Goal: Task Accomplishment & Management: Contribute content

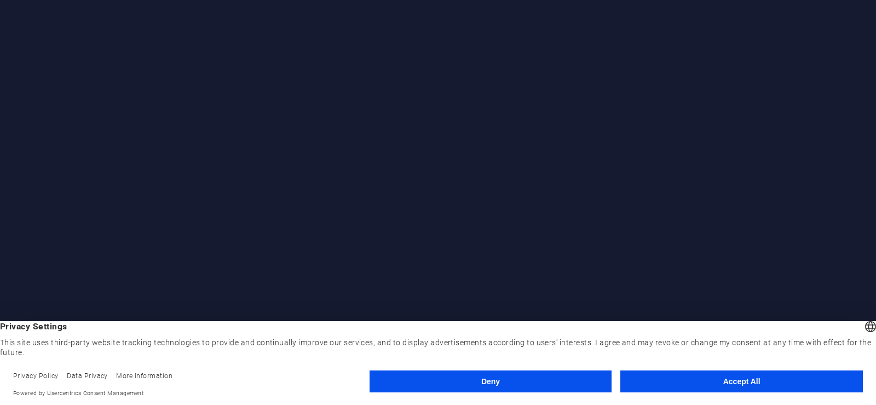
click at [730, 381] on button "Accept All" at bounding box center [741, 381] width 243 height 22
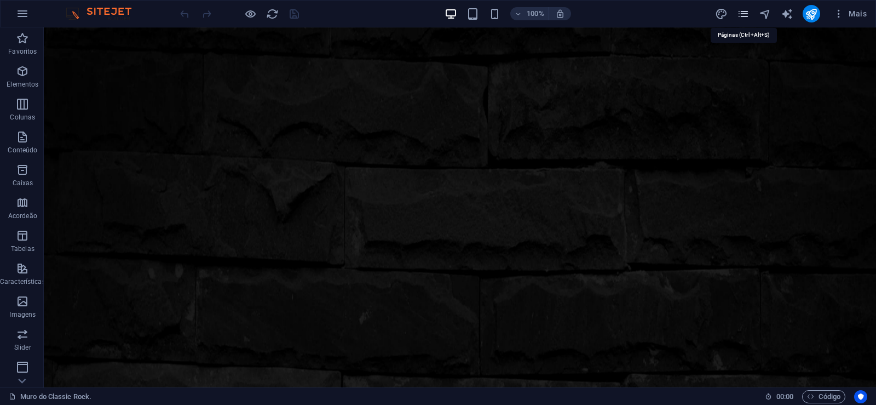
click at [746, 13] on icon "pages" at bounding box center [743, 14] width 13 height 13
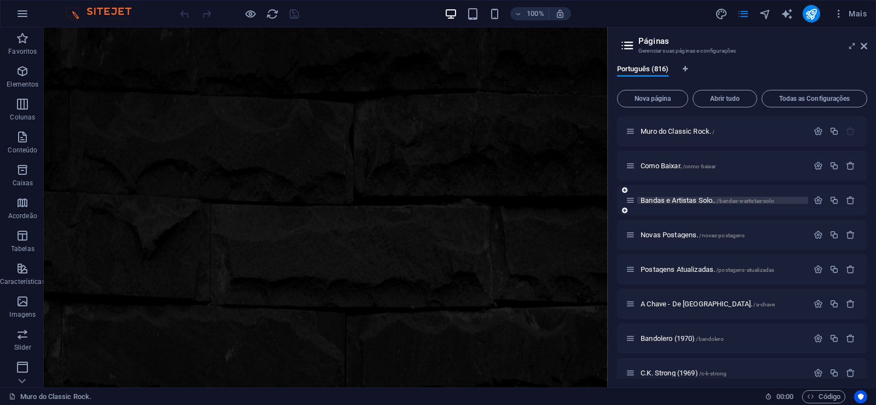
click at [682, 201] on span "Bandas e Artistas Solo.. /bandas-e-artistas-solo" at bounding box center [708, 200] width 134 height 8
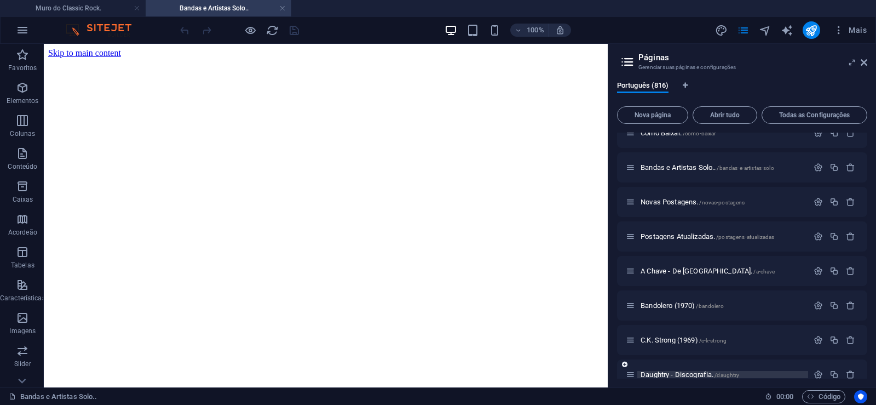
click at [661, 374] on span "Daughtry - Discografia. /daughtry" at bounding box center [690, 374] width 99 height 8
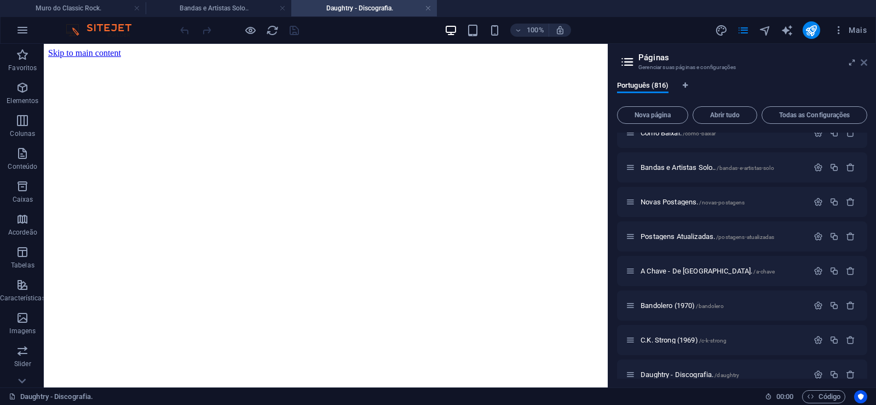
click at [865, 65] on icon at bounding box center [864, 62] width 7 height 9
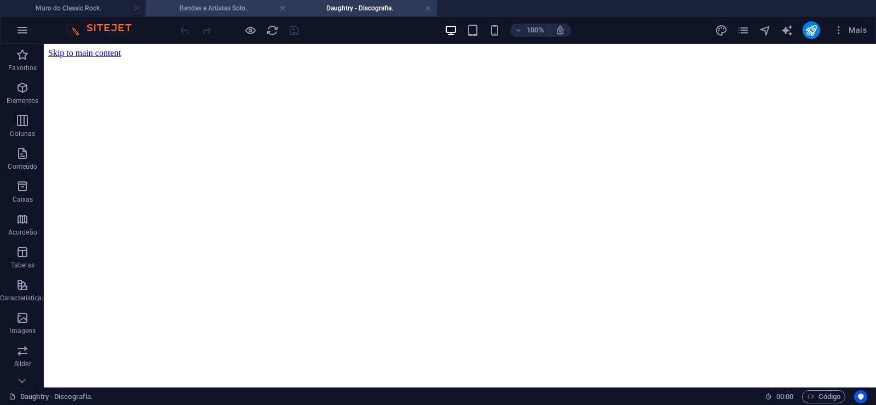
click at [232, 7] on h4 "Bandas e Artistas Solo.." at bounding box center [219, 8] width 146 height 12
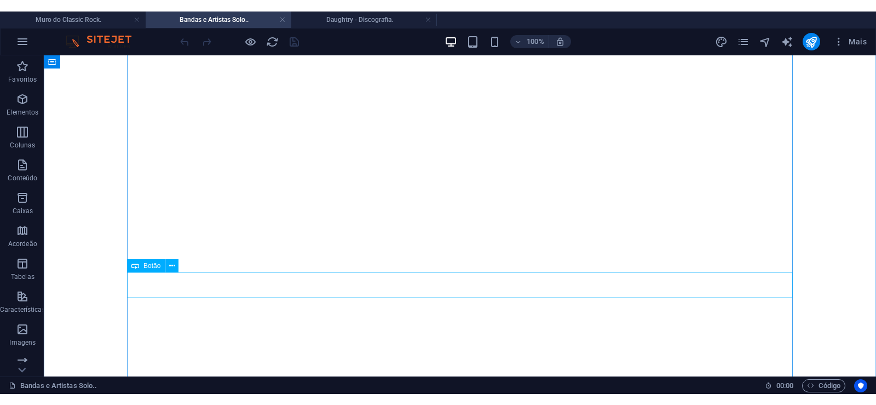
scroll to position [16116, 0]
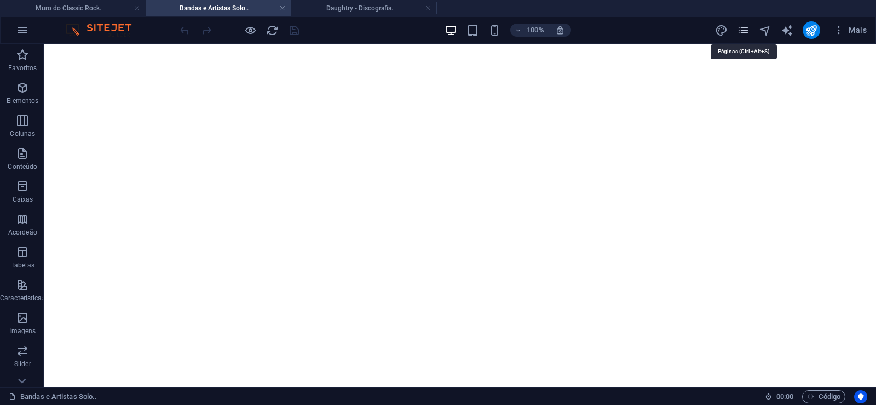
click at [744, 32] on icon "pages" at bounding box center [743, 30] width 13 height 13
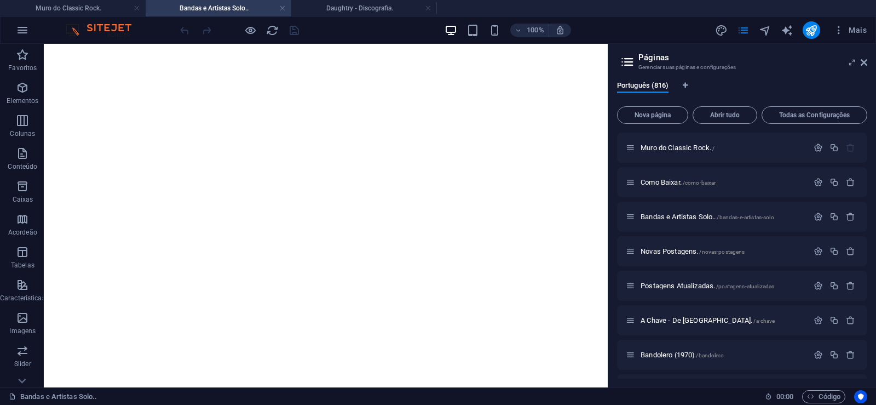
scroll to position [27901, 0]
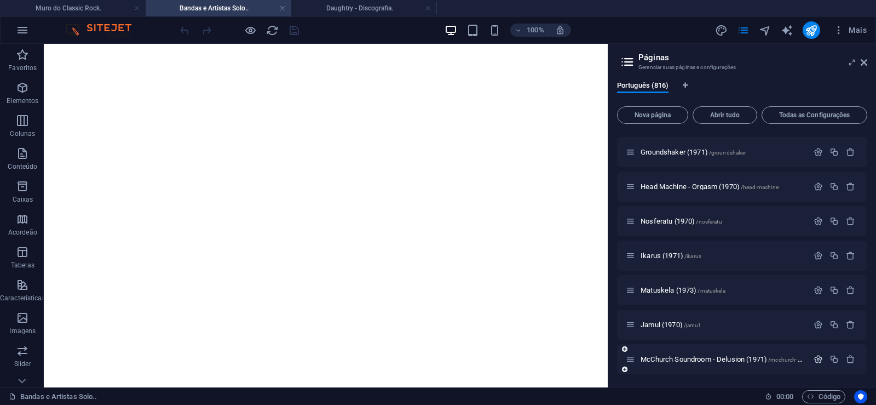
click at [816, 358] on icon "button" at bounding box center [818, 358] width 9 height 9
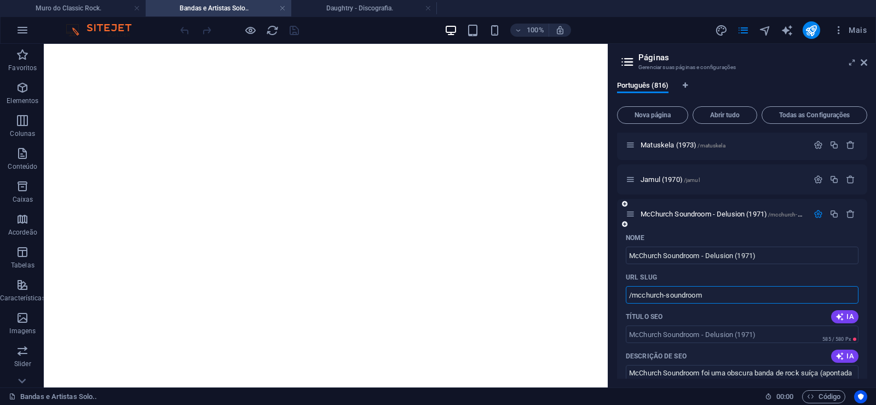
drag, startPoint x: 707, startPoint y: 296, endPoint x: 633, endPoint y: 304, distance: 74.9
click at [633, 303] on input "/mcchurch-soundroom" at bounding box center [742, 295] width 233 height 18
click at [865, 62] on icon at bounding box center [864, 62] width 7 height 9
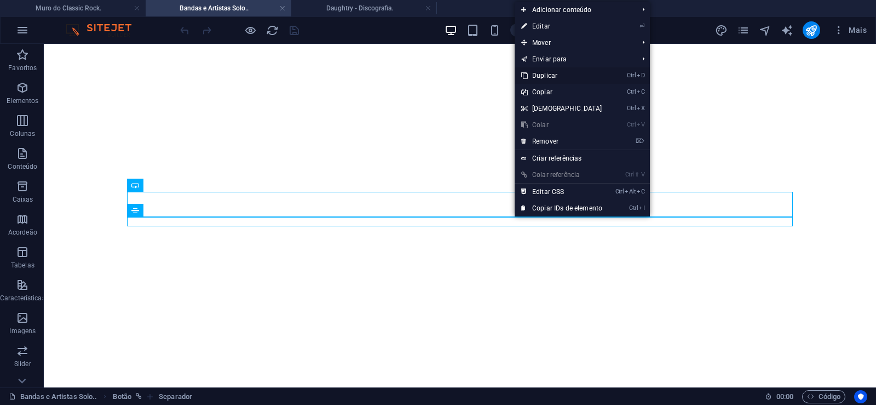
click at [546, 73] on link "Ctrl D Duplicar" at bounding box center [562, 75] width 94 height 16
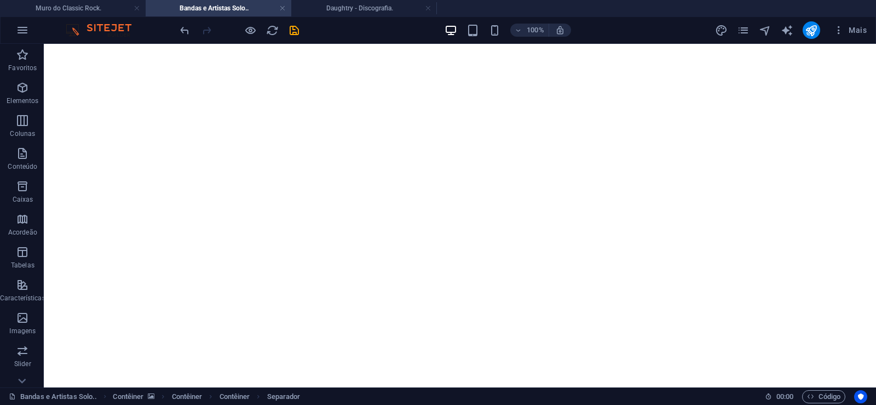
drag, startPoint x: 523, startPoint y: 245, endPoint x: 523, endPoint y: 227, distance: 17.5
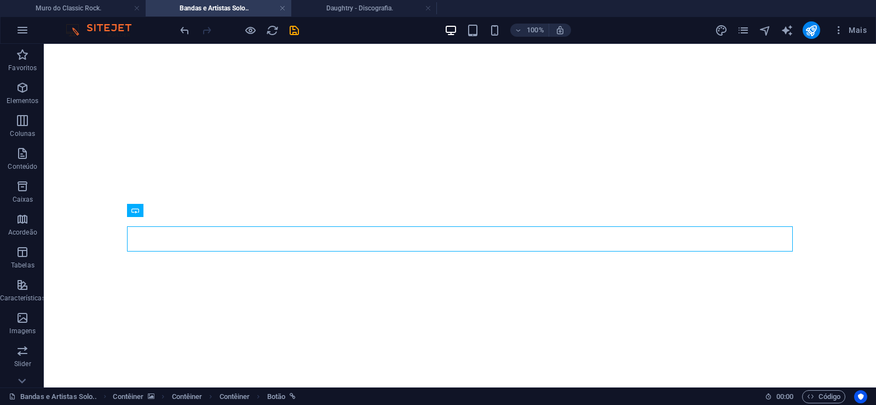
select select "px"
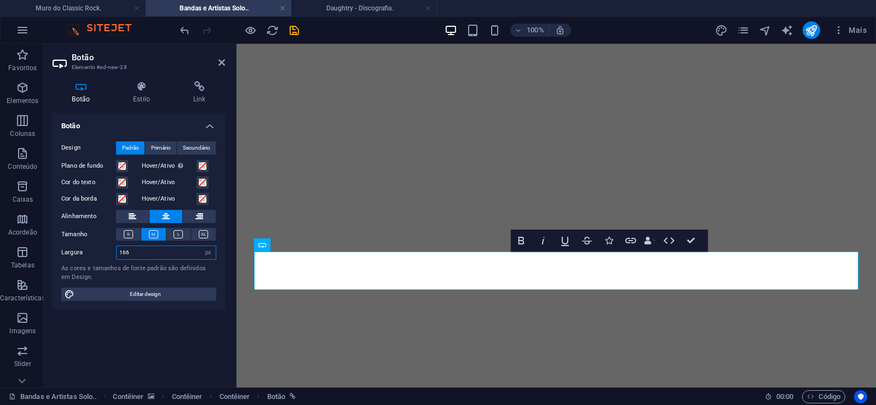
drag, startPoint x: 131, startPoint y: 255, endPoint x: 64, endPoint y: 255, distance: 67.3
click at [117, 255] on input "166" at bounding box center [166, 252] width 99 height 13
drag, startPoint x: 139, startPoint y: 256, endPoint x: 51, endPoint y: 245, distance: 88.2
click at [117, 246] on input "176" at bounding box center [166, 252] width 99 height 13
drag, startPoint x: 136, startPoint y: 256, endPoint x: 62, endPoint y: 253, distance: 73.4
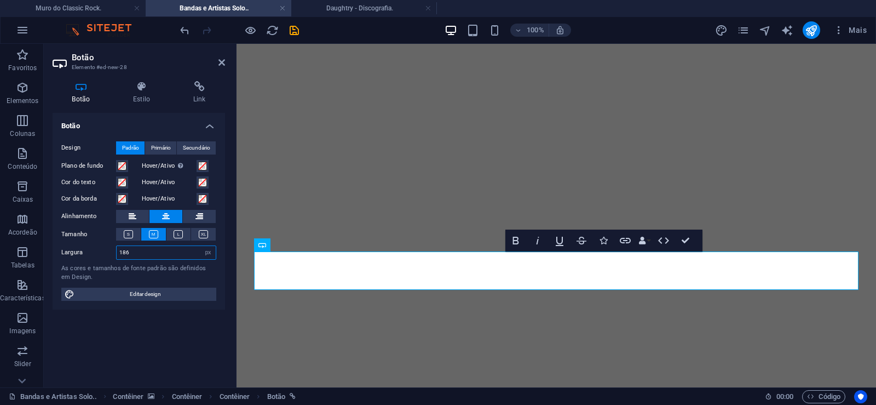
click at [117, 253] on input "186" at bounding box center [166, 252] width 99 height 13
drag, startPoint x: 88, startPoint y: 246, endPoint x: 67, endPoint y: 243, distance: 21.0
click at [117, 246] on input "196" at bounding box center [166, 252] width 99 height 13
drag, startPoint x: 138, startPoint y: 256, endPoint x: 32, endPoint y: 241, distance: 106.6
click at [117, 246] on input "206" at bounding box center [166, 252] width 99 height 13
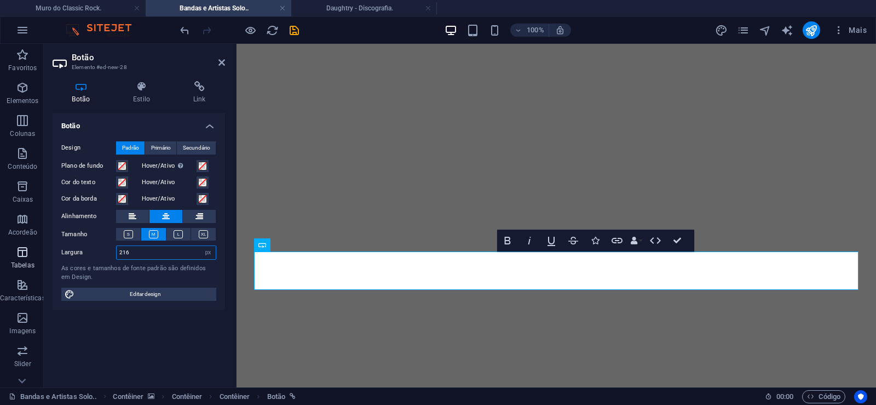
drag, startPoint x: 55, startPoint y: 249, endPoint x: 32, endPoint y: 248, distance: 22.5
click at [117, 248] on input "216" at bounding box center [166, 252] width 99 height 13
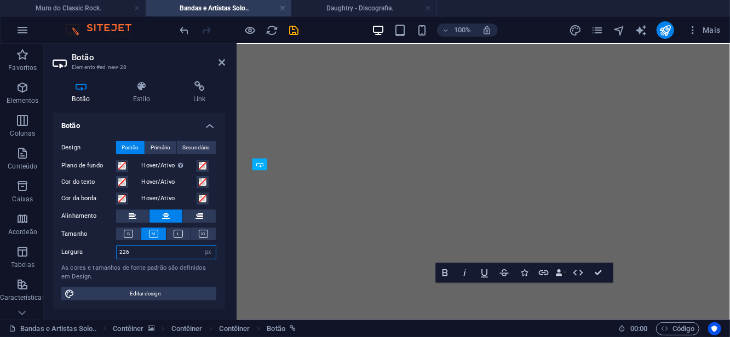
scroll to position [15933, 0]
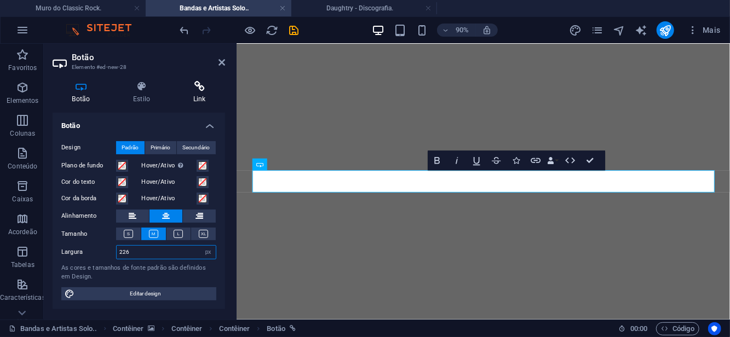
type input "226"
click at [205, 92] on h4 "Link" at bounding box center [199, 92] width 51 height 23
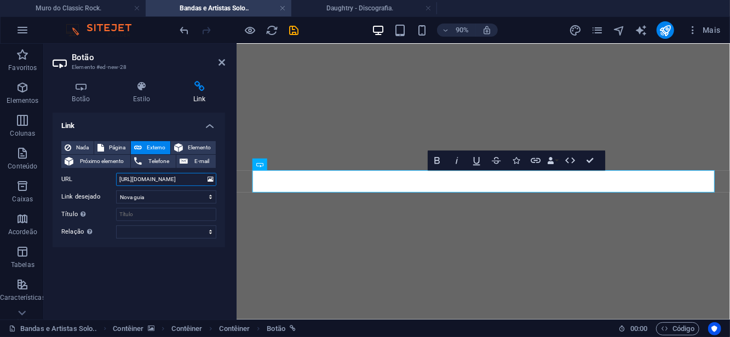
drag, startPoint x: 162, startPoint y: 182, endPoint x: 182, endPoint y: 183, distance: 19.7
click at [182, 183] on input "[URL][DOMAIN_NAME]" at bounding box center [166, 179] width 100 height 13
paste input "[DEMOGRAPHIC_DATA]-soundroom"
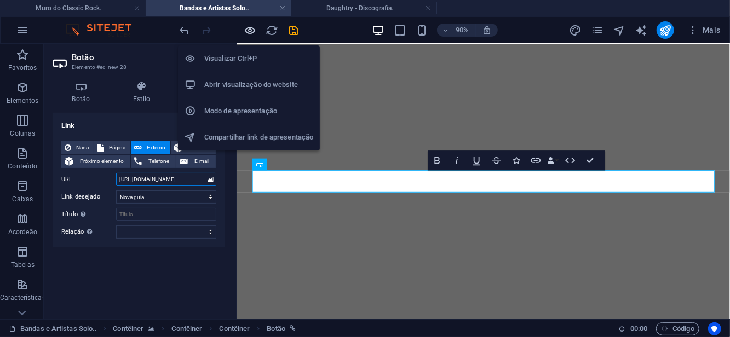
type input "[URL][DOMAIN_NAME]"
click at [248, 30] on icon "button" at bounding box center [250, 30] width 13 height 13
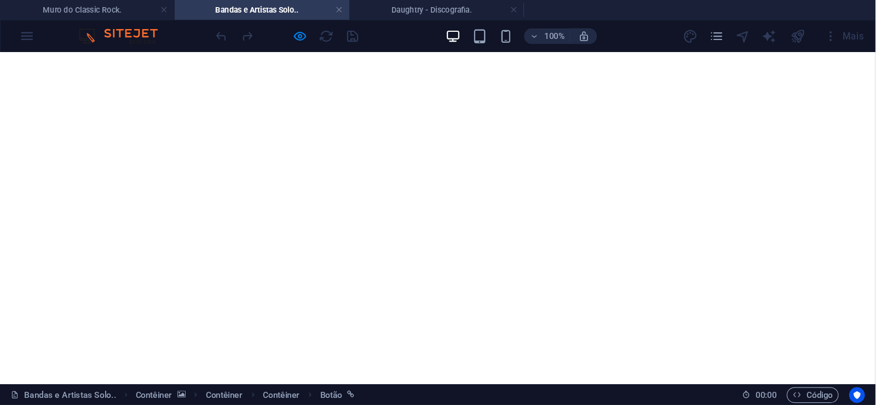
scroll to position [16139, 0]
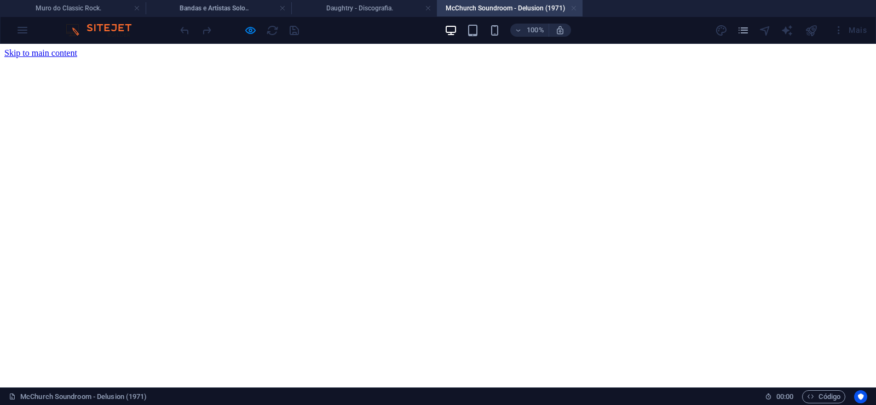
scroll to position [0, 0]
click at [572, 8] on link at bounding box center [574, 8] width 7 height 10
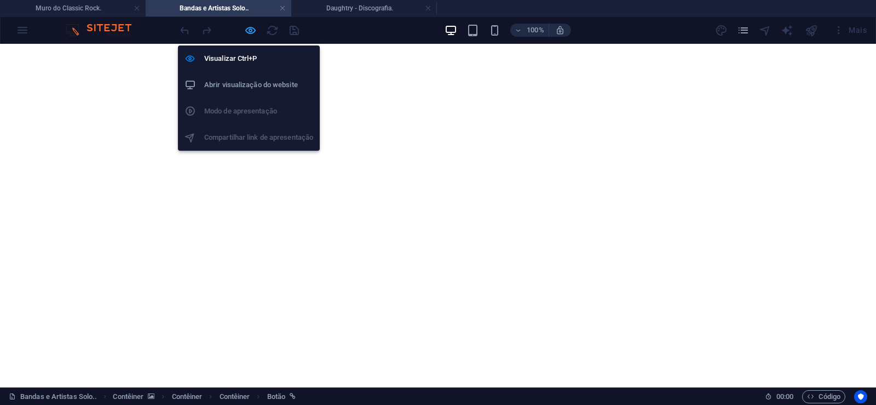
click at [251, 28] on icon "button" at bounding box center [250, 30] width 13 height 13
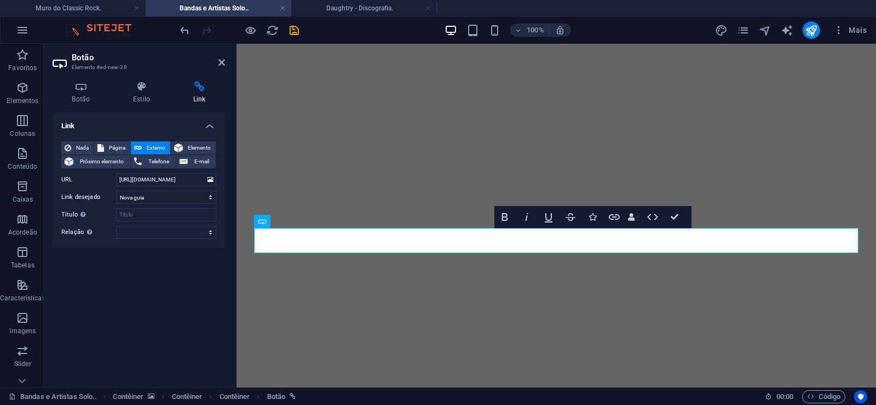
scroll to position [0, 13]
click at [223, 62] on icon at bounding box center [221, 62] width 7 height 9
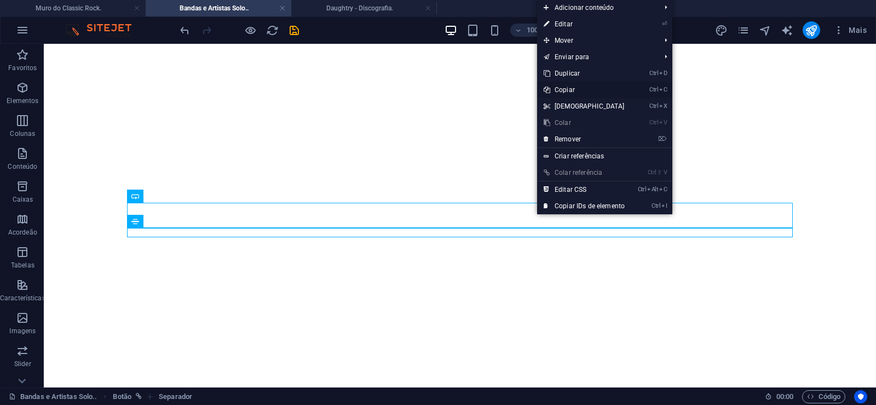
click at [566, 87] on link "Ctrl C Copiar" at bounding box center [584, 90] width 94 height 16
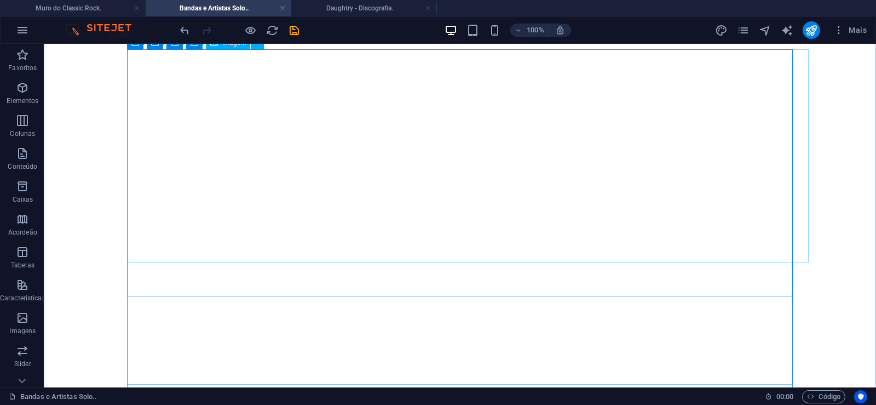
scroll to position [112, 0]
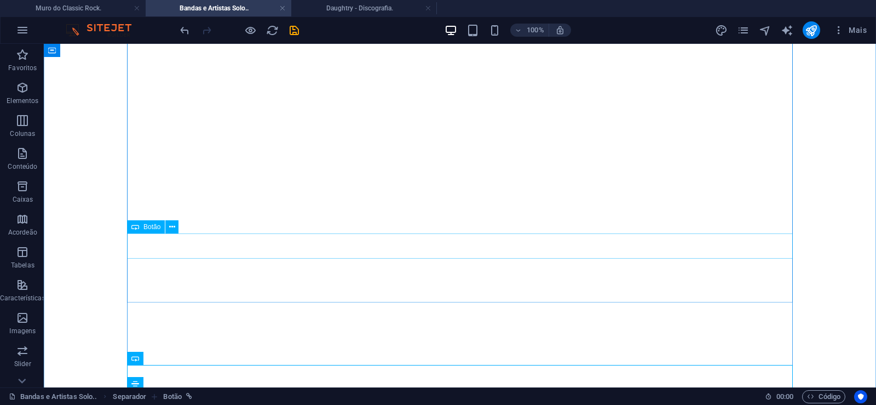
scroll to position [223, 0]
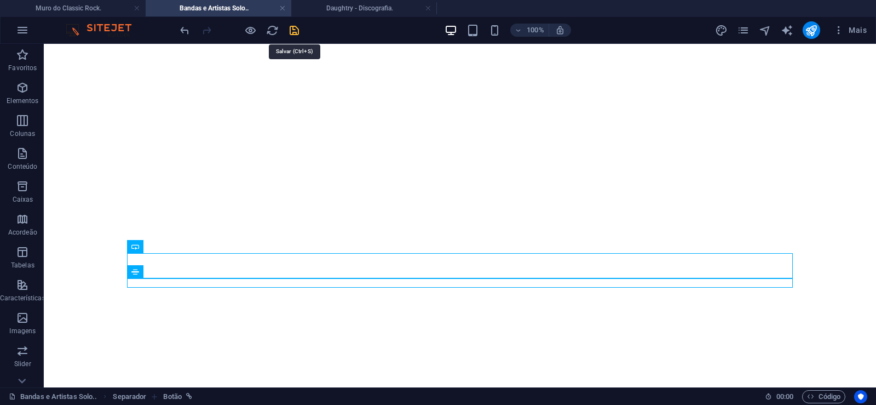
click at [295, 28] on icon "save" at bounding box center [294, 30] width 13 height 13
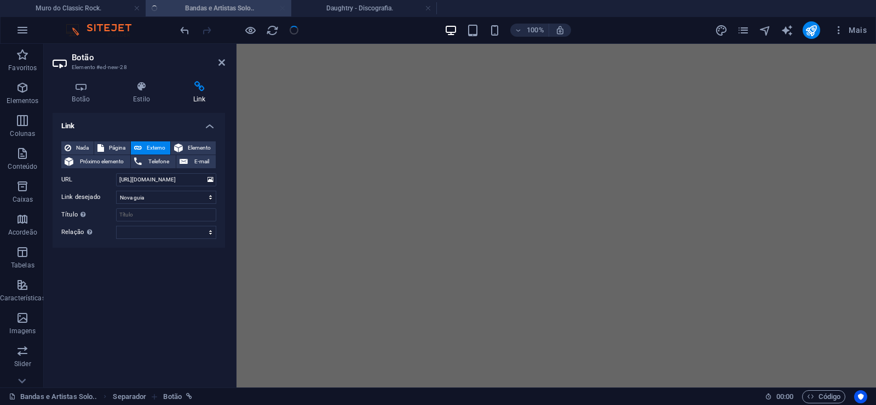
scroll to position [16199, 0]
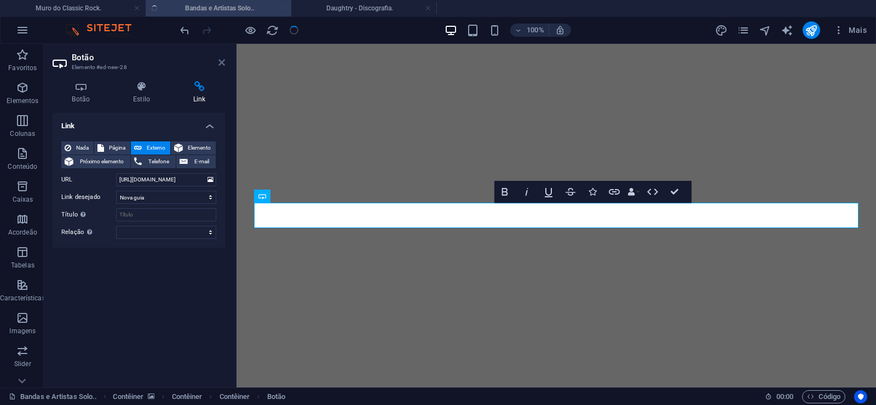
click at [222, 61] on icon at bounding box center [221, 62] width 7 height 9
click at [224, 60] on icon at bounding box center [221, 62] width 7 height 9
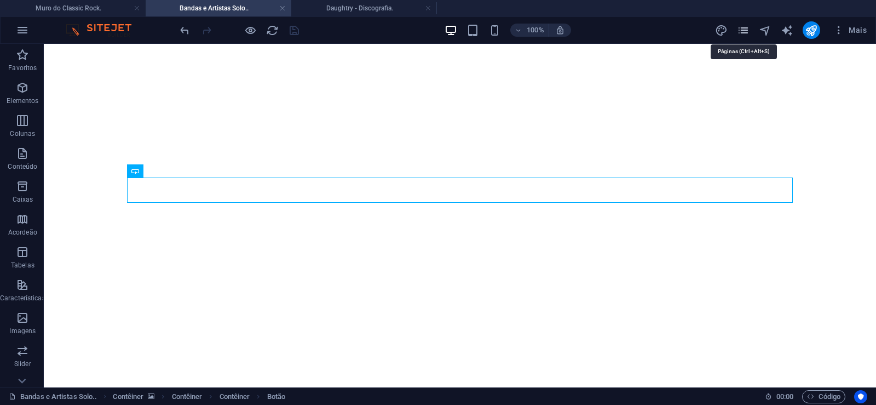
click at [741, 32] on icon "pages" at bounding box center [743, 30] width 13 height 13
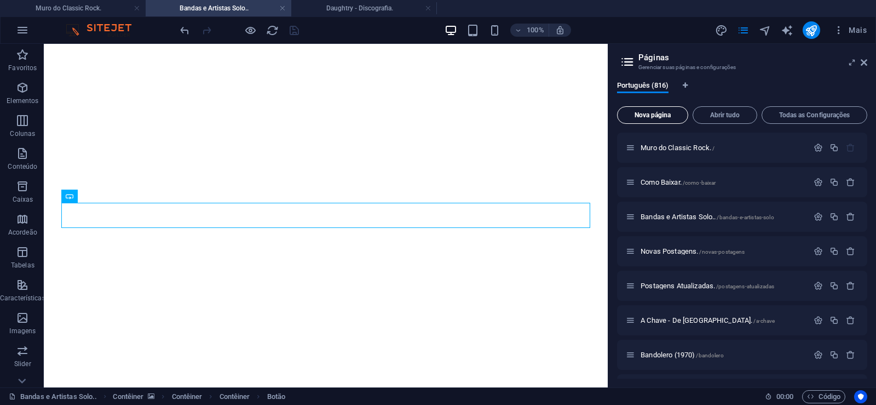
click at [655, 116] on span "Nova página" at bounding box center [652, 115] width 61 height 7
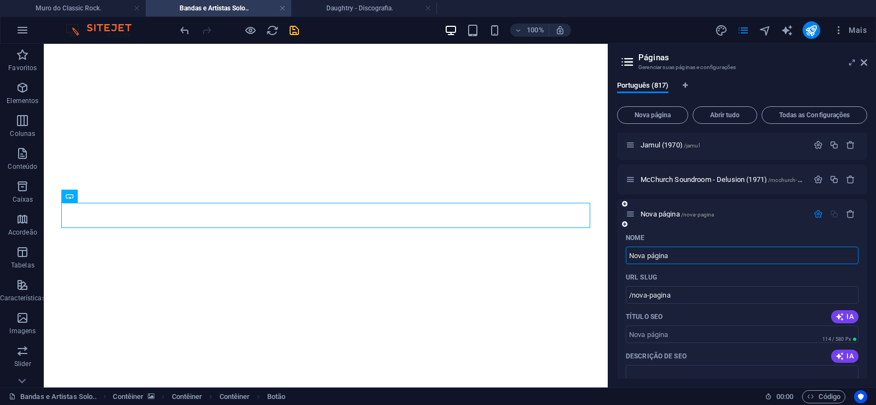
paste input "[DATE])"
type input "[DATE])"
type input "/karma-1972"
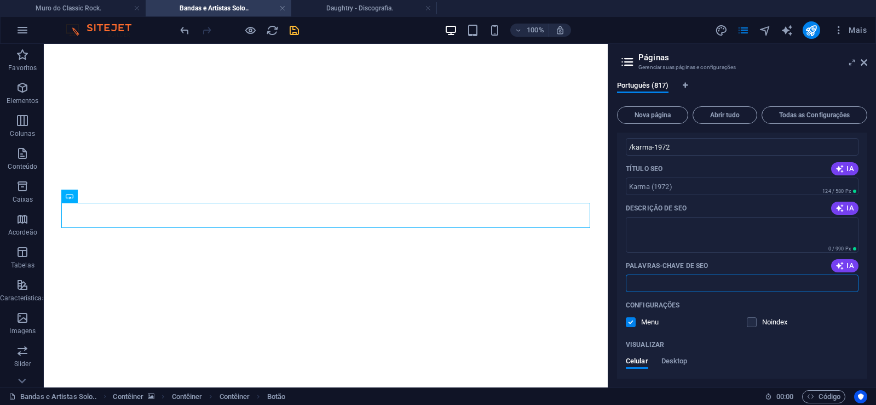
click at [661, 286] on input "Palavras-chave de SEO" at bounding box center [742, 283] width 233 height 18
paste input "[DATE]) Download."
click at [675, 230] on textarea "Descrição de SEO" at bounding box center [742, 235] width 233 height 36
type input "[DATE]) Download."
paste textarea "Esquecido num sítio na periferia do [GEOGRAPHIC_DATA], o compositor, guitarrist…"
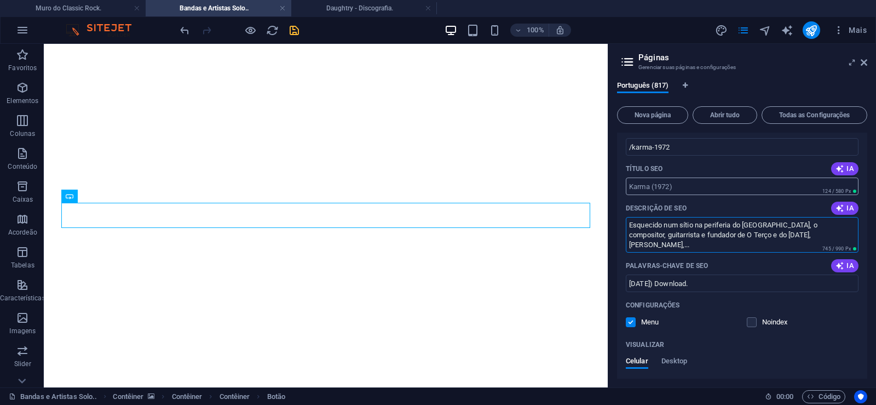
type textarea "Esquecido num sítio na periferia do [GEOGRAPHIC_DATA], o compositor, guitarrist…"
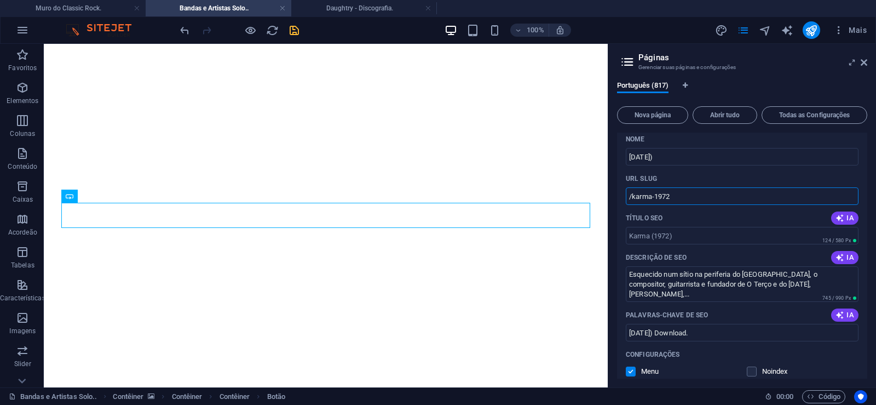
drag, startPoint x: 653, startPoint y: 196, endPoint x: 632, endPoint y: 206, distance: 23.3
click at [632, 205] on input "/karma-1972" at bounding box center [742, 196] width 233 height 18
click at [658, 194] on input "/karma-1972" at bounding box center [742, 196] width 233 height 18
drag, startPoint x: 653, startPoint y: 199, endPoint x: 688, endPoint y: 199, distance: 35.0
click at [688, 199] on input "/karma-1972" at bounding box center [742, 196] width 233 height 18
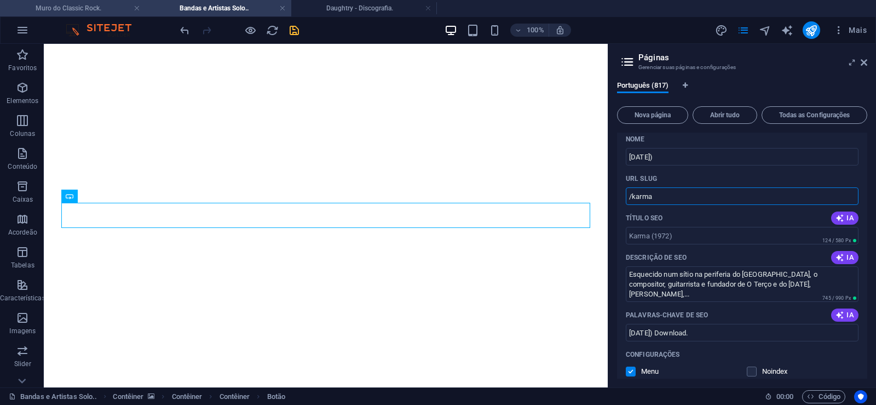
type input "/karma"
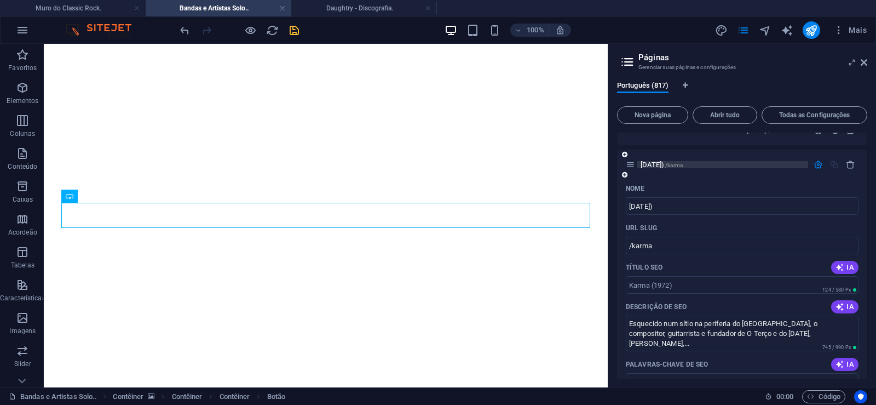
click at [657, 163] on span "[DATE]) /karma" at bounding box center [662, 164] width 42 height 8
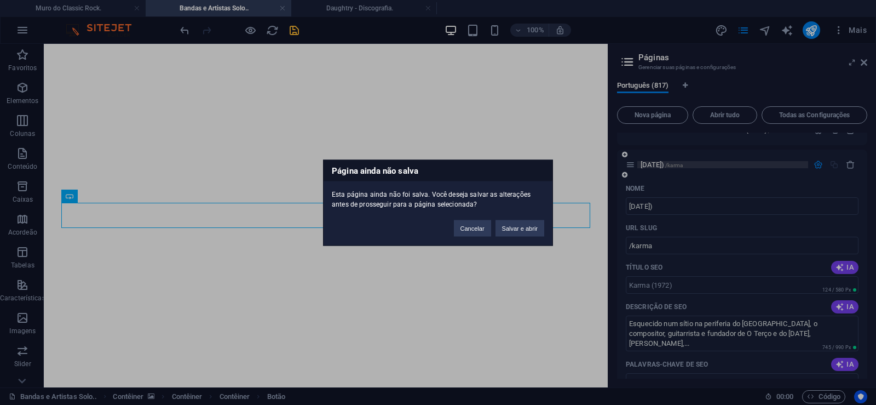
click at [523, 227] on button "Salvar e abrir" at bounding box center [520, 228] width 49 height 16
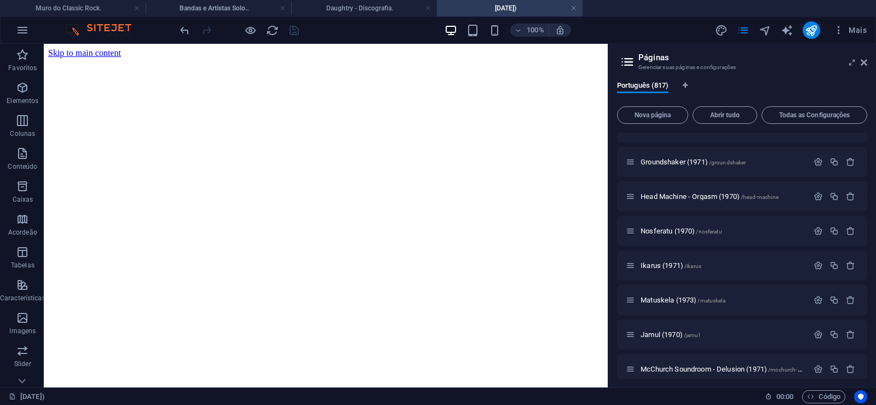
scroll to position [0, 0]
click at [866, 60] on icon at bounding box center [864, 62] width 7 height 9
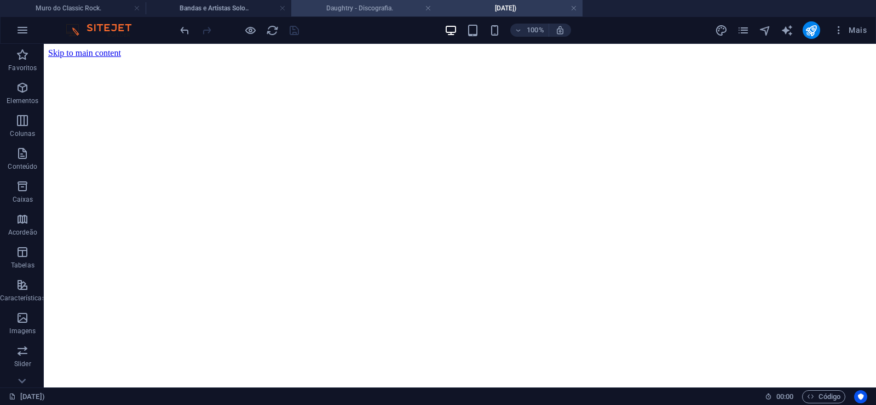
click at [350, 5] on h4 "Daughtry - Discografia." at bounding box center [364, 8] width 146 height 12
click figure
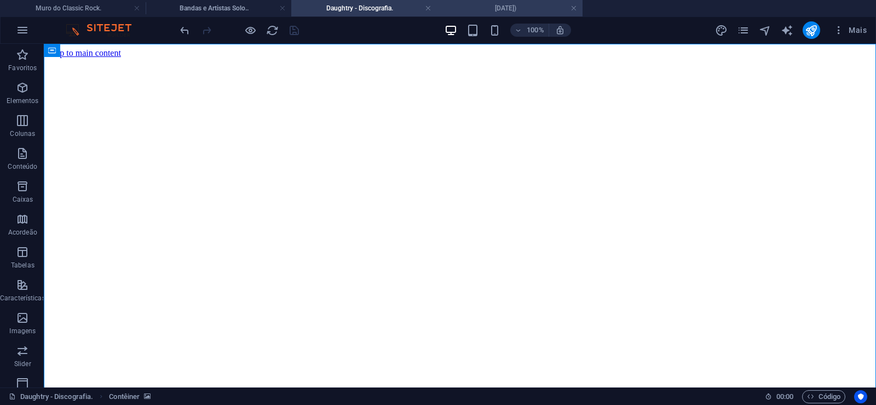
click at [482, 10] on h4 "[DATE])" at bounding box center [510, 8] width 146 height 12
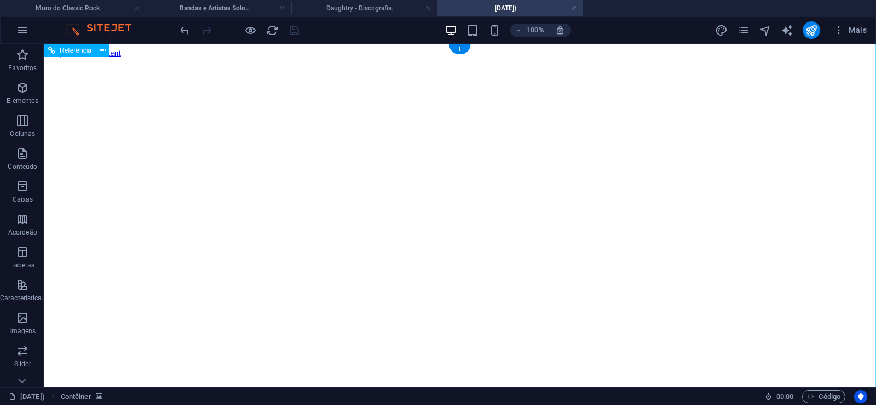
click at [78, 58] on figure at bounding box center [459, 58] width 823 height 0
drag, startPoint x: 829, startPoint y: 193, endPoint x: 836, endPoint y: 390, distance: 197.2
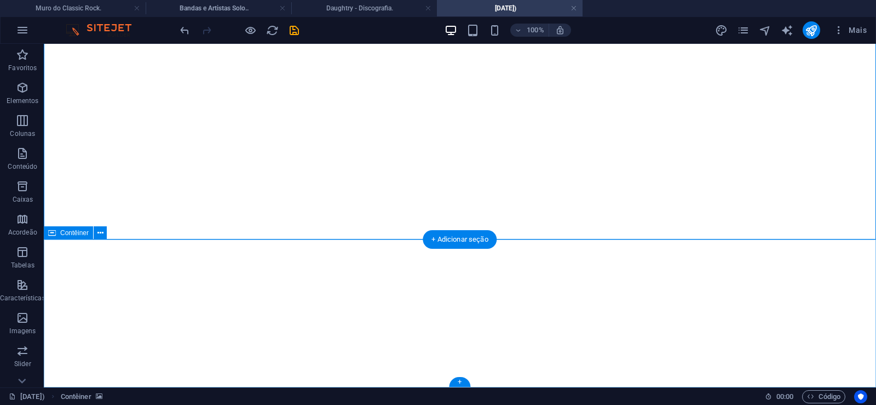
click div "Solte o conteúdo aqui ou Adicionar elementos Colar área de transferência"
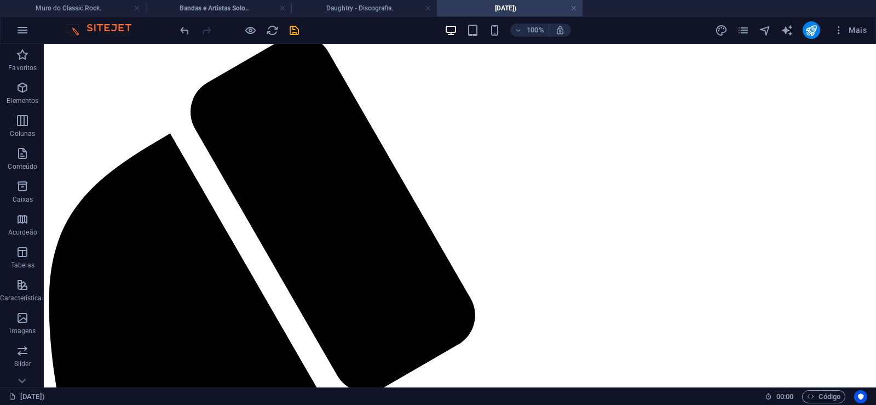
scroll to position [0, 0]
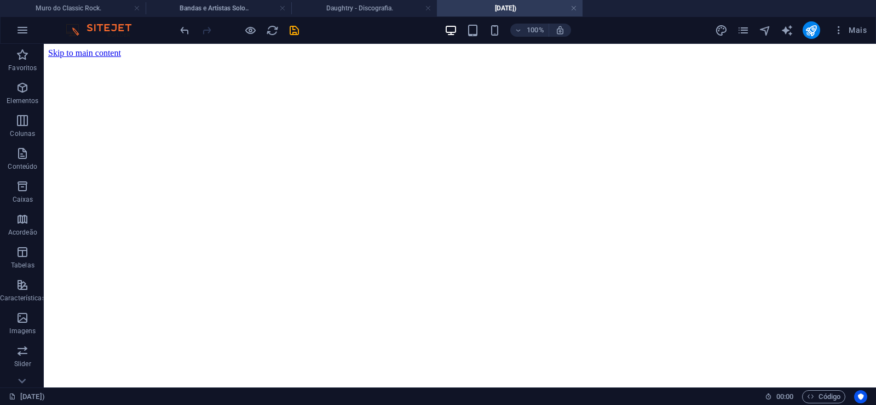
drag, startPoint x: 828, startPoint y: 333, endPoint x: 857, endPoint y: 41, distance: 293.3
click figure
click div "Daughtry - Discografia."
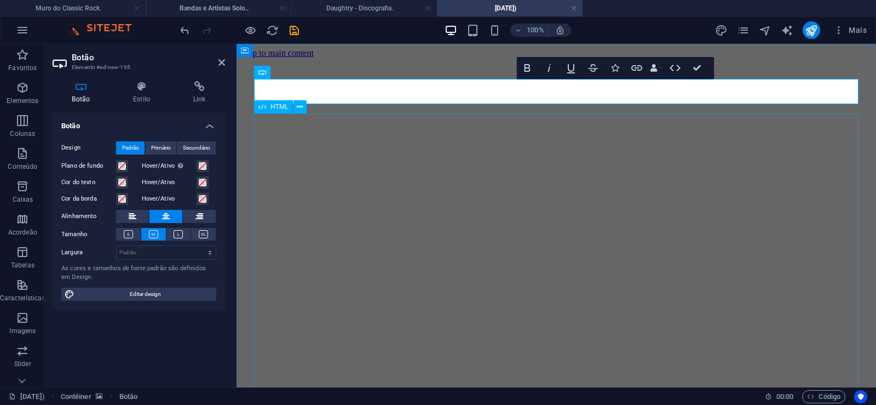
scroll to position [0, 9]
click div "Daughtry é [PERSON_NAME] norte-americana de rock liderada pelo ex-participante …"
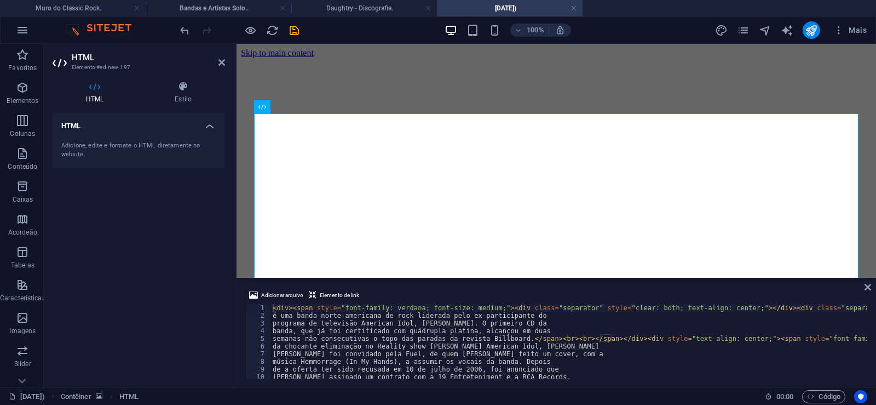
type textarea "música Hemmorrage (In My Hands), a assumir os vocais da banda. Depois"
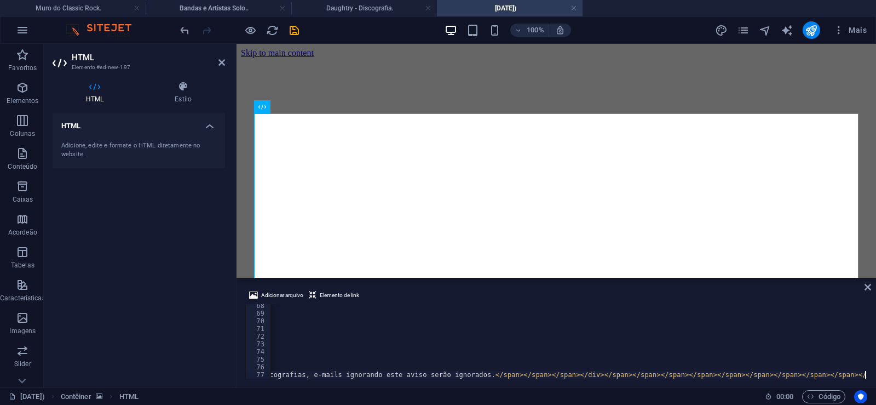
scroll to position [0, 30369]
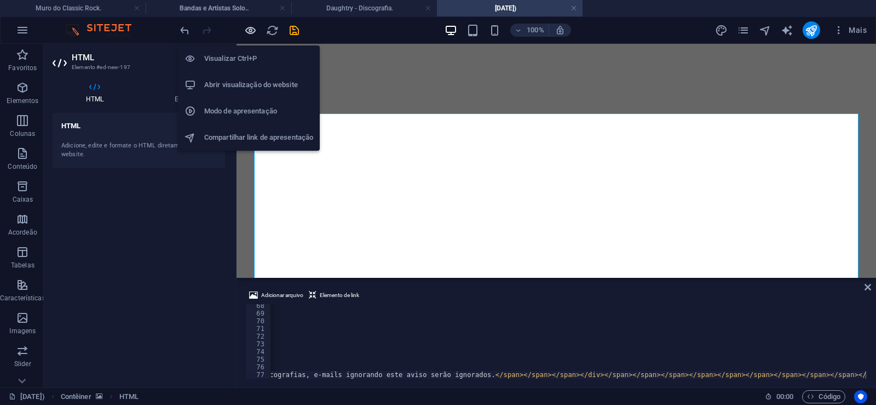
click at [251, 26] on icon "button" at bounding box center [250, 30] width 13 height 13
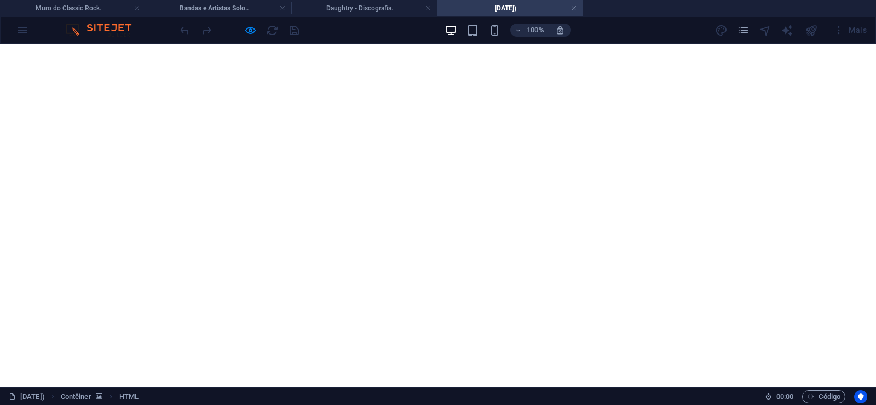
scroll to position [1214, 0]
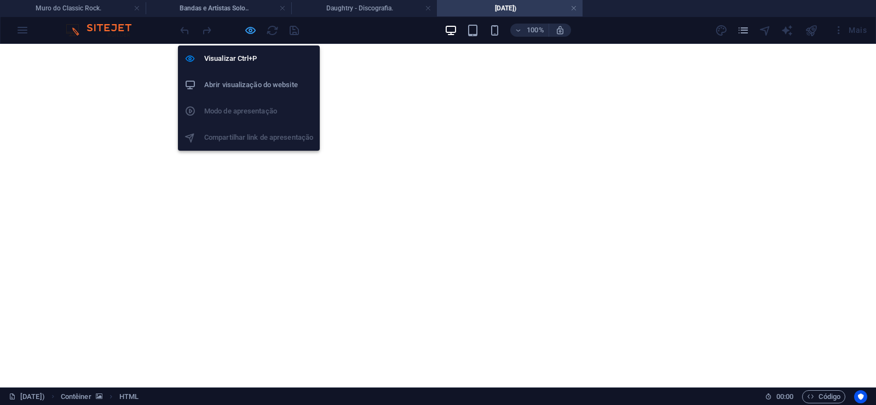
click at [247, 29] on icon "button" at bounding box center [250, 30] width 13 height 13
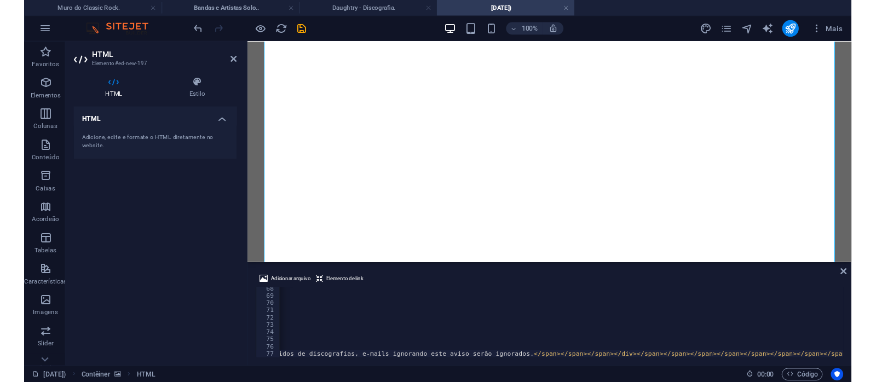
scroll to position [0, 30326]
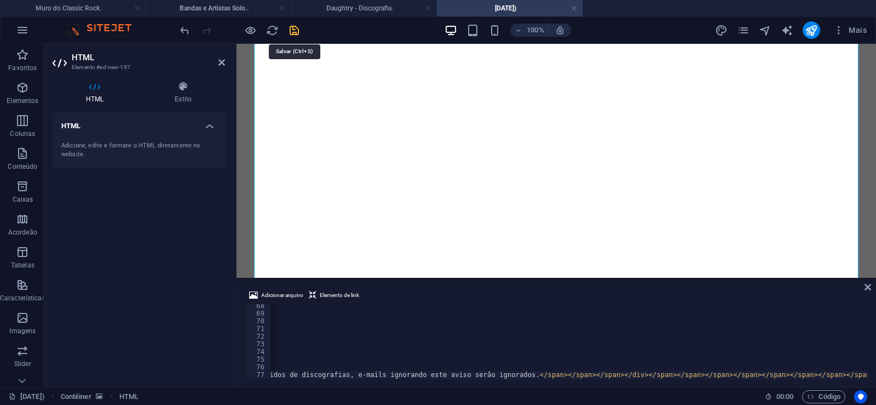
click at [294, 34] on icon "save" at bounding box center [294, 30] width 13 height 13
click at [573, 9] on link at bounding box center [574, 8] width 7 height 10
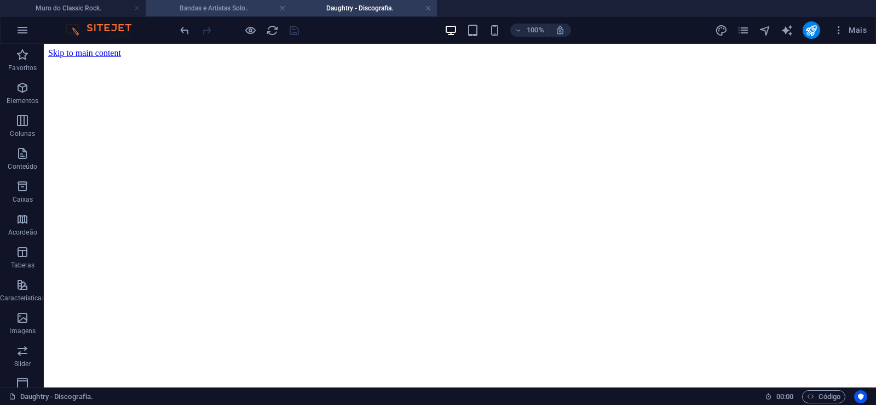
click at [216, 7] on h4 "Bandas e Artistas Solo.." at bounding box center [219, 8] width 146 height 12
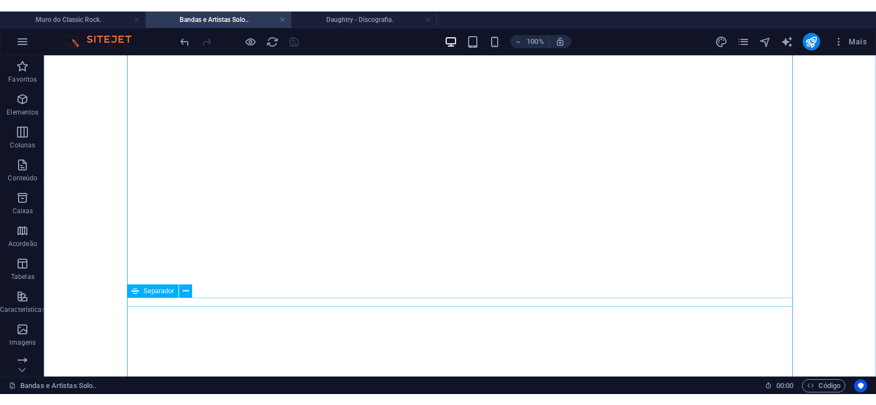
scroll to position [13585, 0]
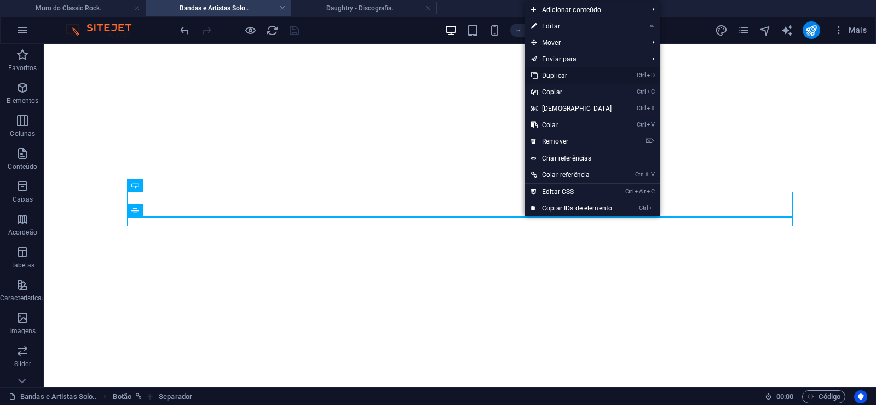
click at [556, 71] on link "Ctrl D Duplicar" at bounding box center [572, 75] width 94 height 16
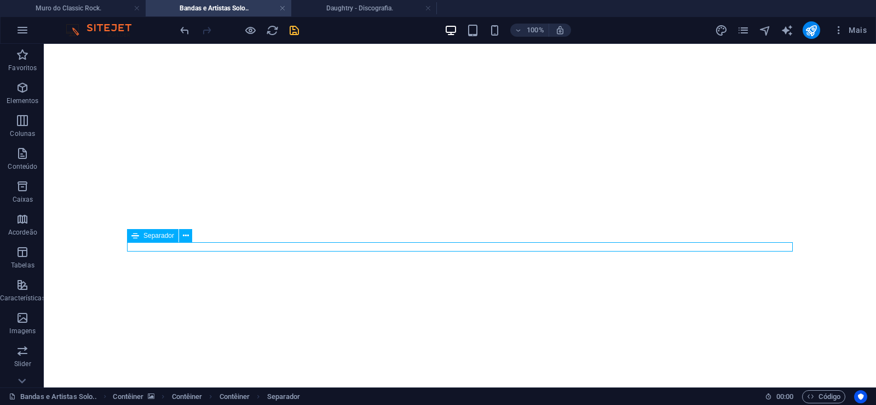
drag, startPoint x: 517, startPoint y: 246, endPoint x: 509, endPoint y: 220, distance: 28.1
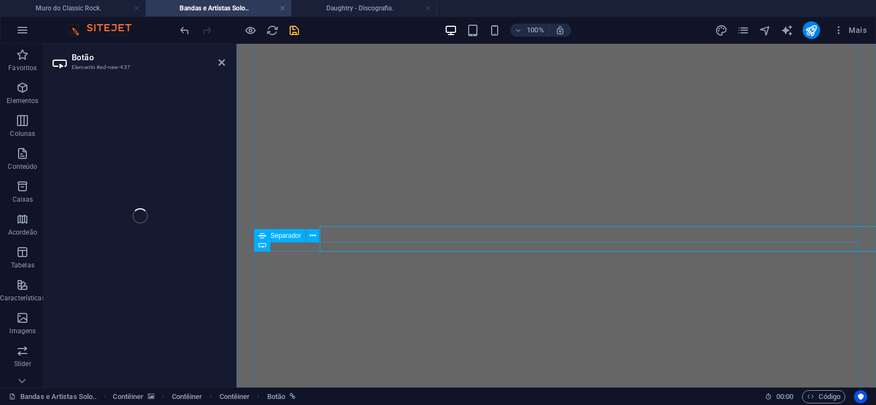
select select "px"
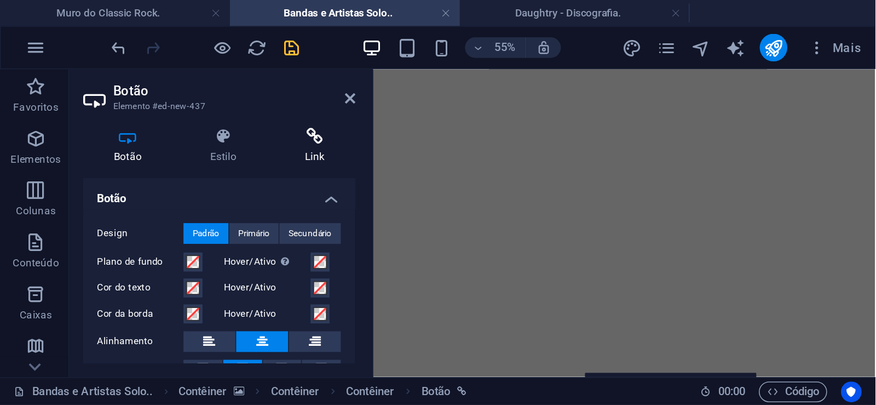
scroll to position [13432, 0]
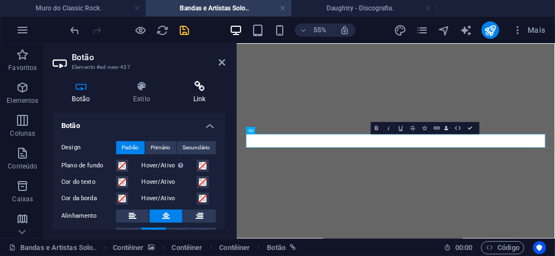
click at [198, 89] on icon at bounding box center [199, 86] width 51 height 11
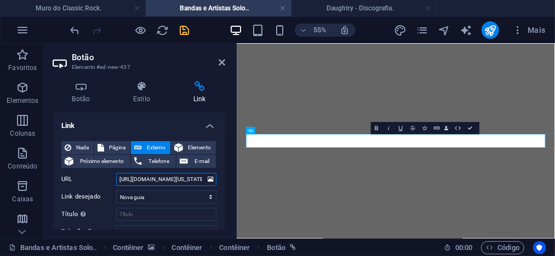
drag, startPoint x: 162, startPoint y: 179, endPoint x: 186, endPoint y: 182, distance: 23.7
click at [186, 182] on input "[URL][DOMAIN_NAME][US_STATE]" at bounding box center [166, 179] width 100 height 13
paste input "rma"
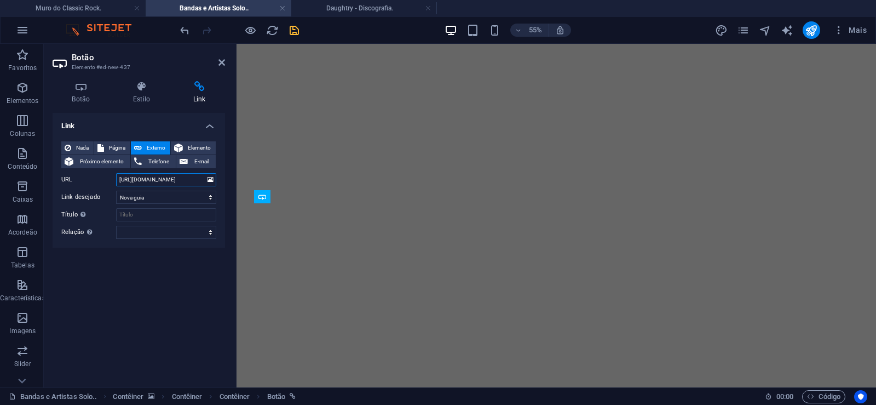
scroll to position [13633, 0]
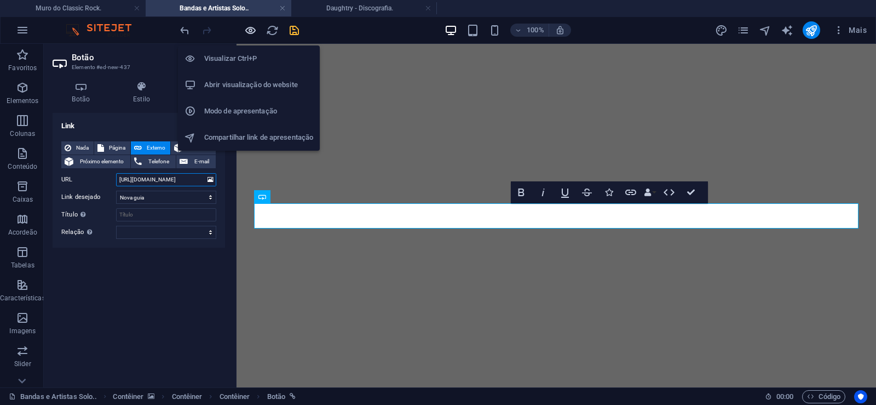
type input "[URL][DOMAIN_NAME]"
click at [249, 27] on icon "button" at bounding box center [250, 30] width 13 height 13
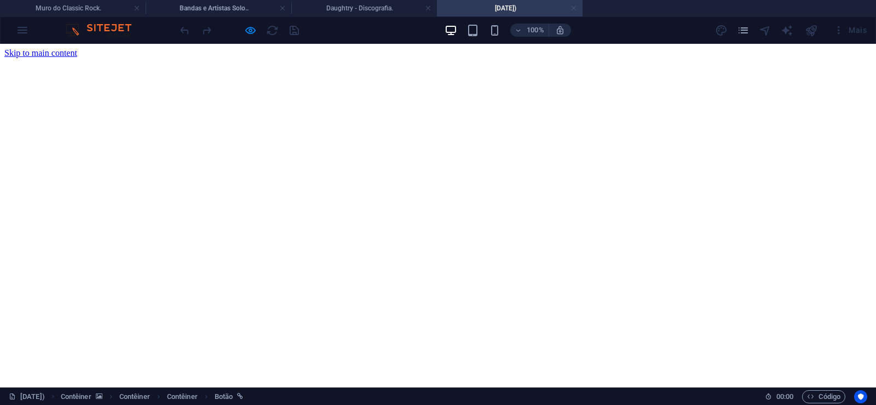
scroll to position [0, 0]
click at [574, 9] on link at bounding box center [574, 8] width 7 height 10
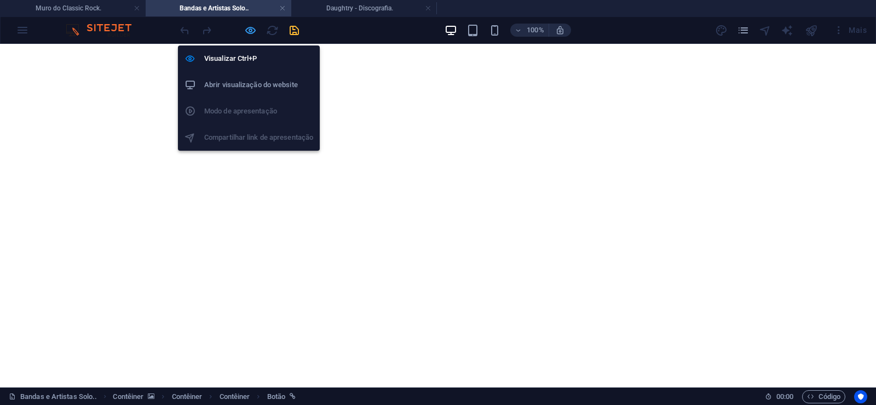
click at [250, 26] on icon "button" at bounding box center [250, 30] width 13 height 13
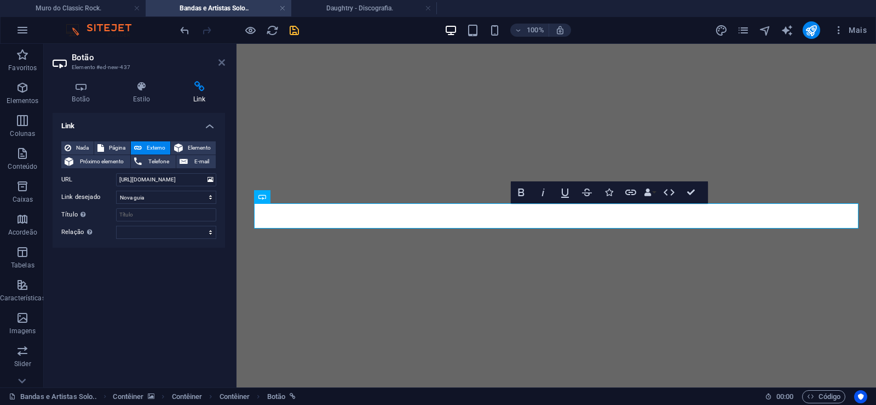
click at [221, 61] on icon at bounding box center [221, 62] width 7 height 9
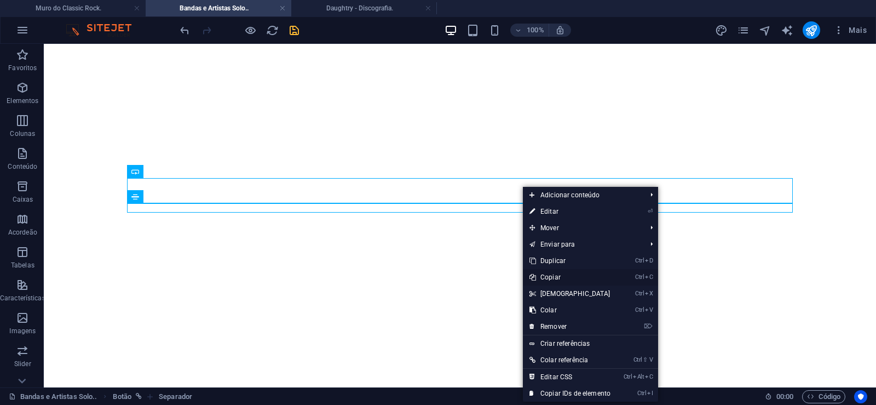
drag, startPoint x: 553, startPoint y: 273, endPoint x: 459, endPoint y: 188, distance: 127.1
click at [553, 273] on link "Ctrl C Copiar" at bounding box center [570, 277] width 94 height 16
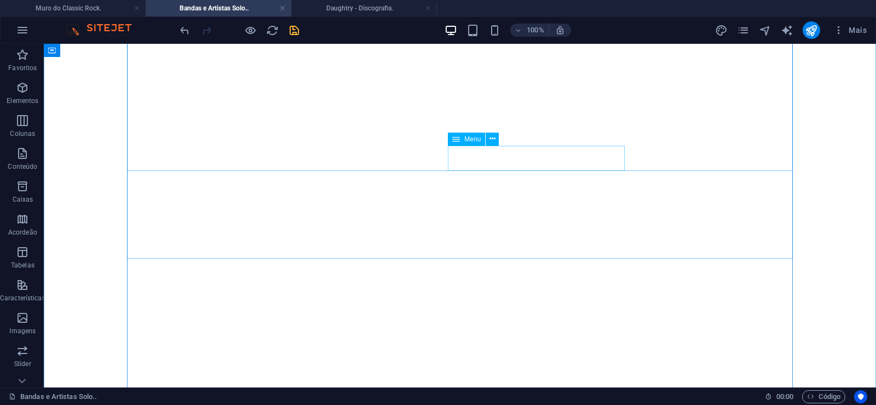
scroll to position [168, 0]
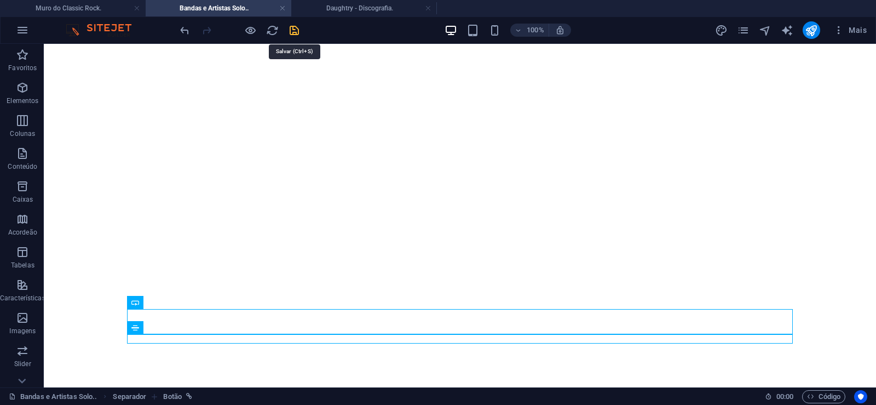
click at [299, 32] on icon "save" at bounding box center [294, 30] width 13 height 13
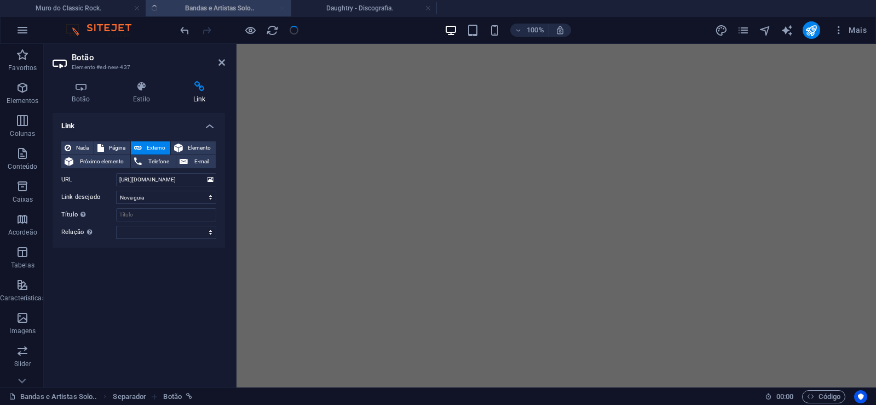
scroll to position [13668, 0]
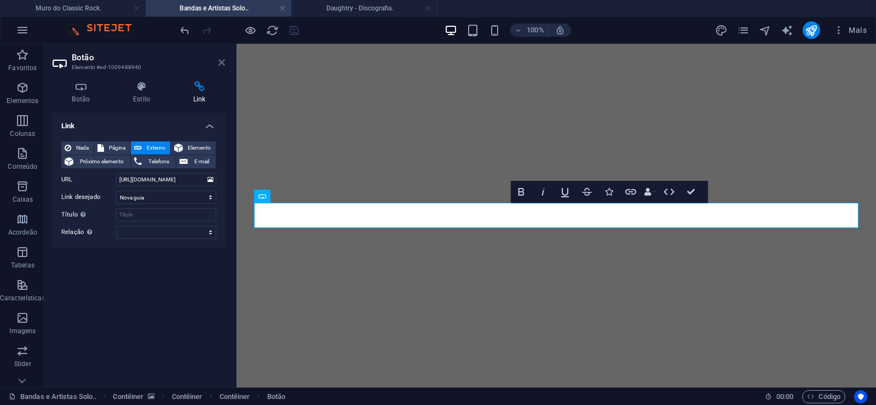
click at [223, 63] on icon at bounding box center [221, 62] width 7 height 9
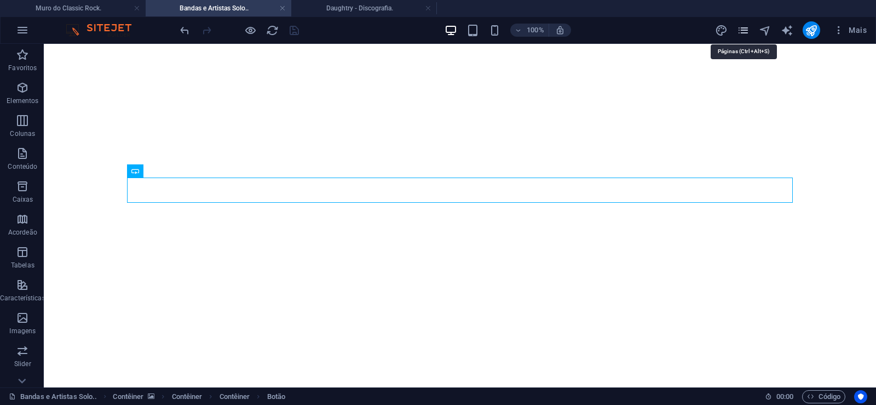
click at [745, 27] on icon "pages" at bounding box center [743, 30] width 13 height 13
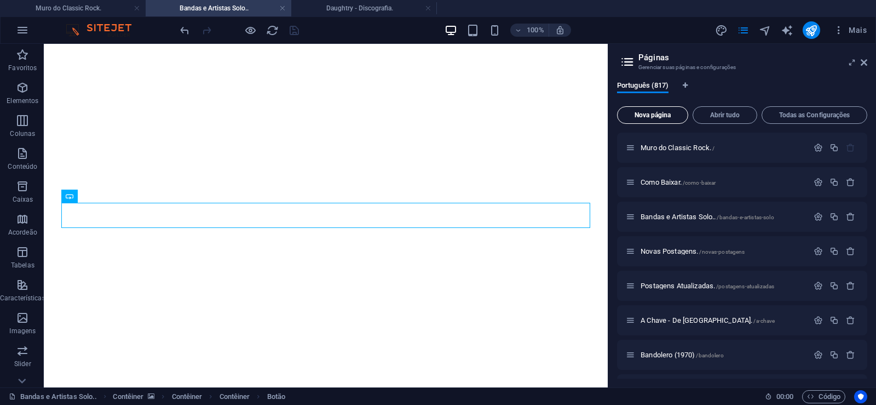
click at [644, 117] on span "Nova página" at bounding box center [652, 115] width 61 height 7
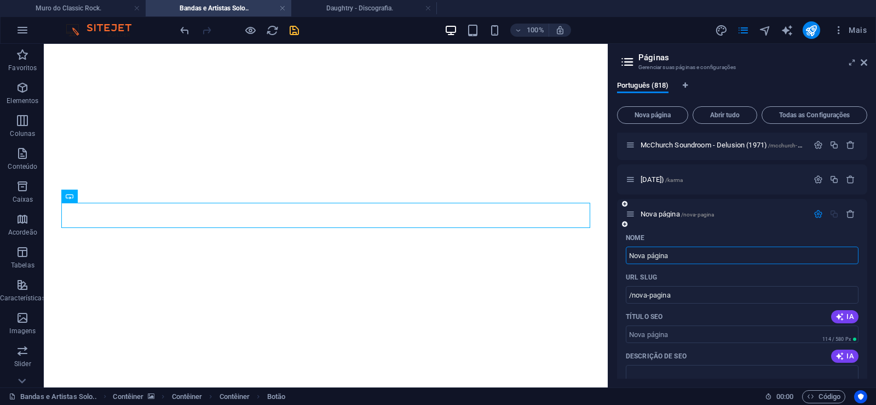
paste input "Light - The Story Of [PERSON_NAME] (1972)"
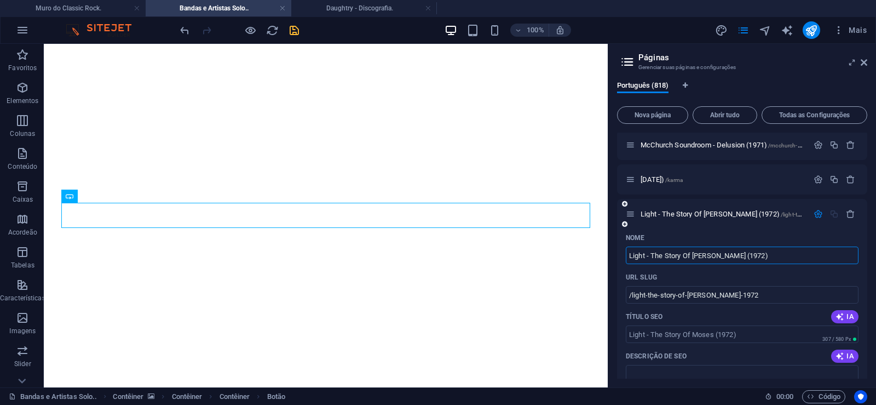
type input "Light - The Story Of [PERSON_NAME] (1972)"
type input "/light-the-story-of-[PERSON_NAME]-1972"
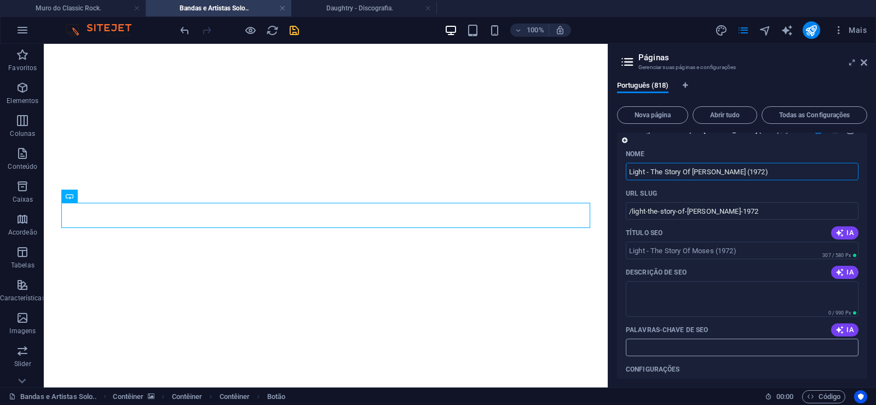
scroll to position [28214, 0]
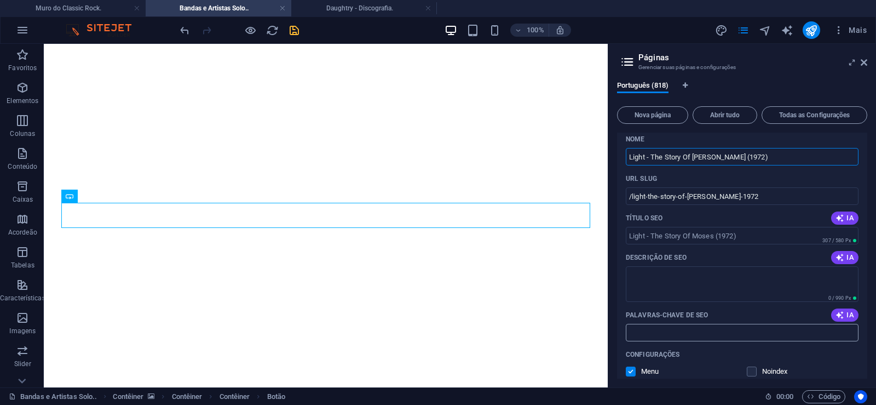
click at [683, 336] on input "Palavras-chave de SEO" at bounding box center [742, 333] width 233 height 18
paste input "Light - The Story Of [PERSON_NAME] (1972) Download."
type input "Light - The Story Of [PERSON_NAME] (1972) Download."
click at [653, 286] on textarea "Descrição de SEO" at bounding box center [742, 284] width 233 height 36
paste textarea "Light foi [PERSON_NAME] de rock progressivo holandesa formada em [GEOGRAPHIC_DA…"
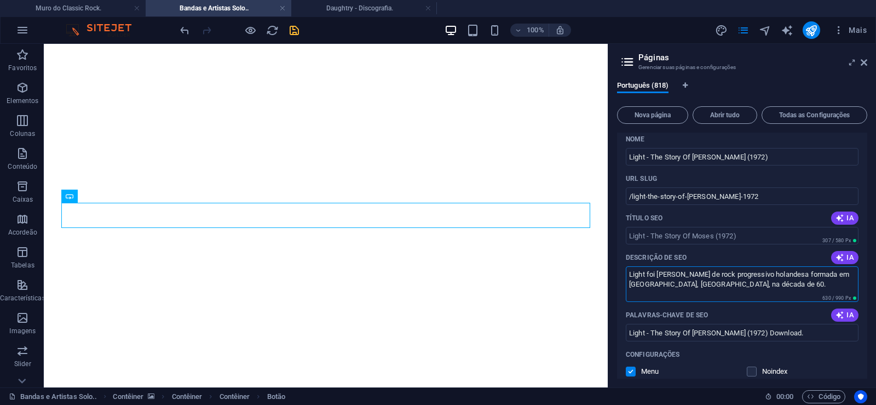
type textarea "Light foi [PERSON_NAME] de rock progressivo holandesa formada em [GEOGRAPHIC_DA…"
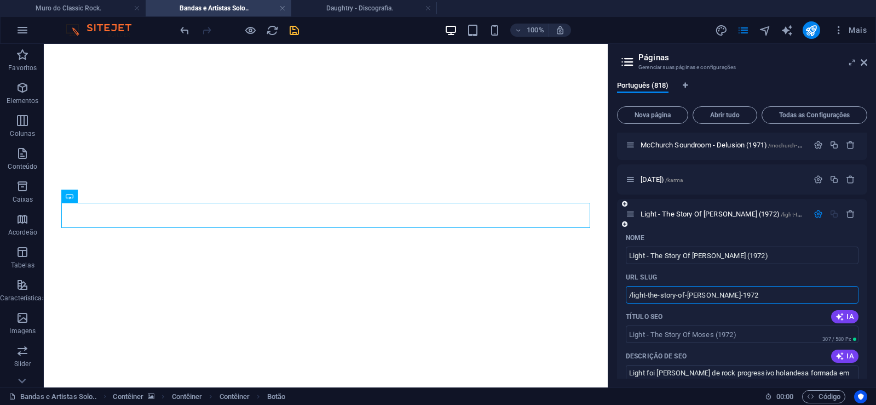
drag, startPoint x: 646, startPoint y: 297, endPoint x: 631, endPoint y: 304, distance: 15.7
click at [631, 303] on input "/light-the-story-of-[PERSON_NAME]-1972" at bounding box center [742, 295] width 233 height 18
click at [655, 299] on input "/light-the-story-of-[PERSON_NAME]-1972" at bounding box center [742, 295] width 233 height 18
drag, startPoint x: 646, startPoint y: 292, endPoint x: 736, endPoint y: 297, distance: 90.5
click at [736, 297] on input "/light-the-story-of-[PERSON_NAME]-1972" at bounding box center [742, 295] width 233 height 18
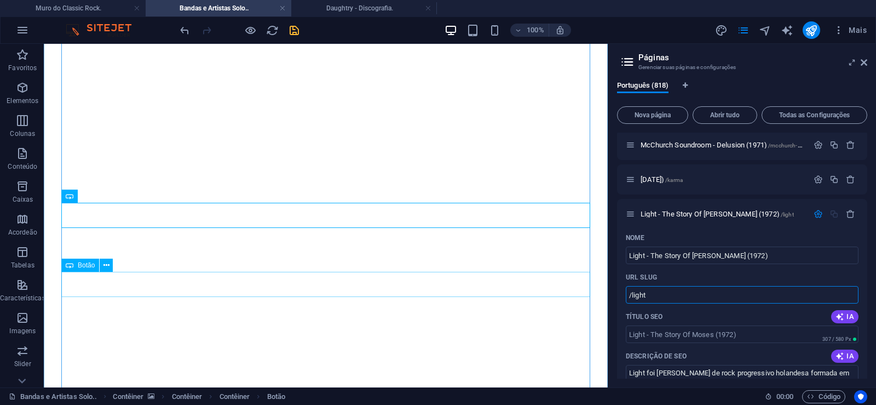
type input "/light"
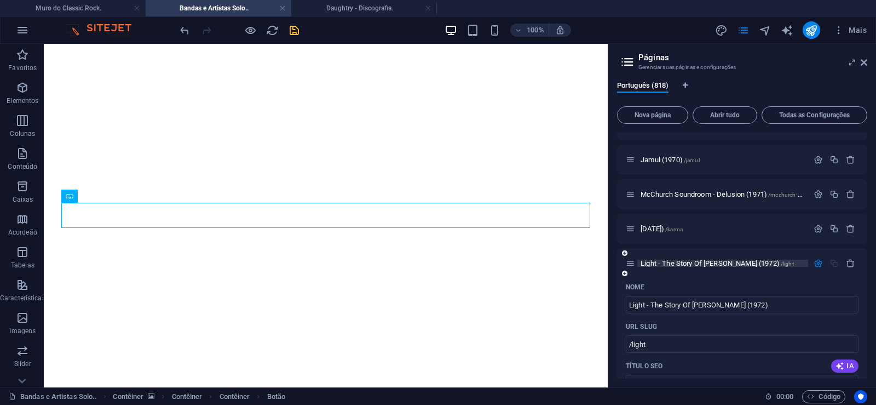
click at [676, 262] on span "Light - The Story Of [PERSON_NAME] (1972) /light" at bounding box center [717, 263] width 153 height 8
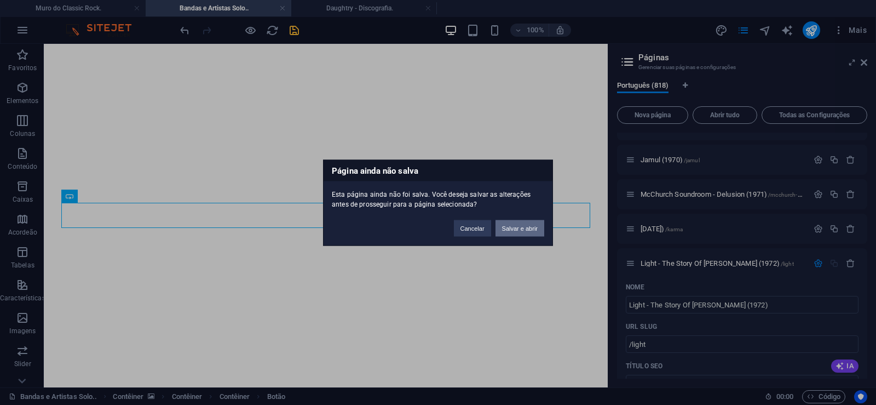
drag, startPoint x: 516, startPoint y: 233, endPoint x: 471, endPoint y: 189, distance: 62.3
click at [516, 233] on button "Salvar e abrir" at bounding box center [520, 228] width 49 height 16
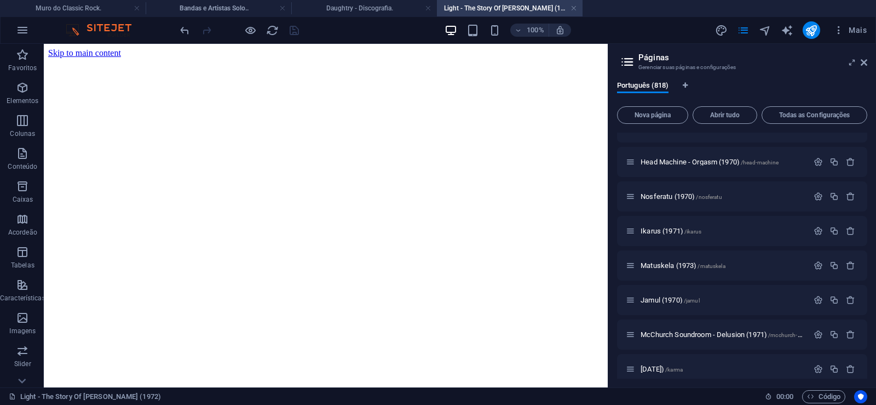
scroll to position [0, 0]
click at [864, 64] on icon at bounding box center [864, 62] width 7 height 9
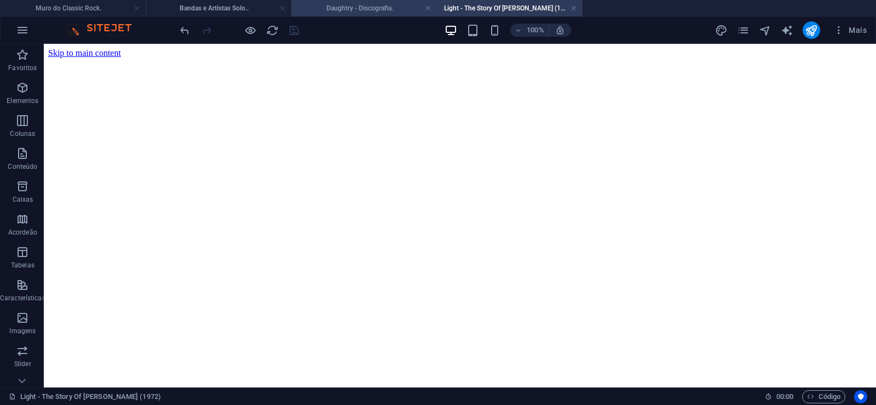
click at [337, 10] on h4 "Daughtry - Discografia." at bounding box center [364, 8] width 146 height 12
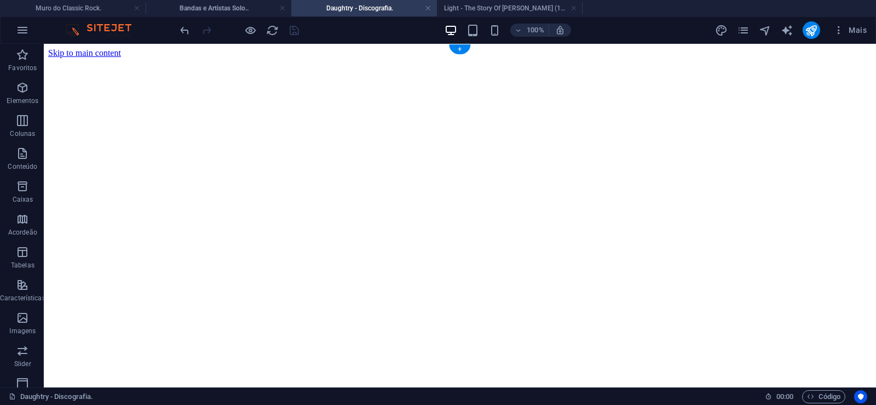
click figure
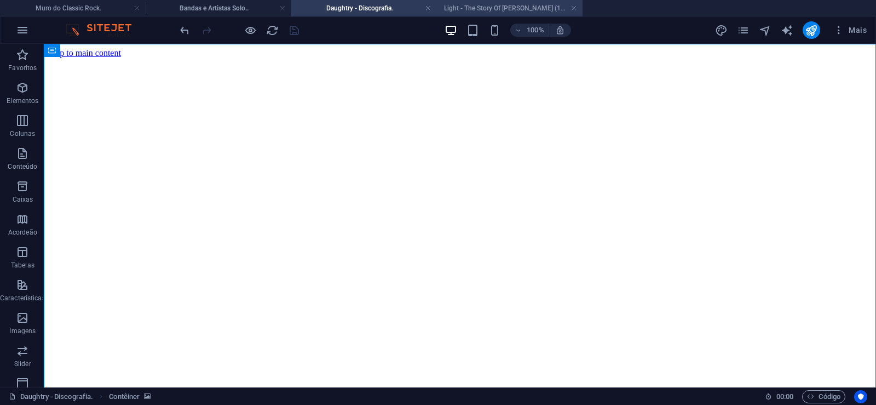
drag, startPoint x: 500, startPoint y: 9, endPoint x: 146, endPoint y: 112, distance: 369.4
click at [500, 9] on h4 "Light - The Story Of [PERSON_NAME] (1972)" at bounding box center [510, 8] width 146 height 12
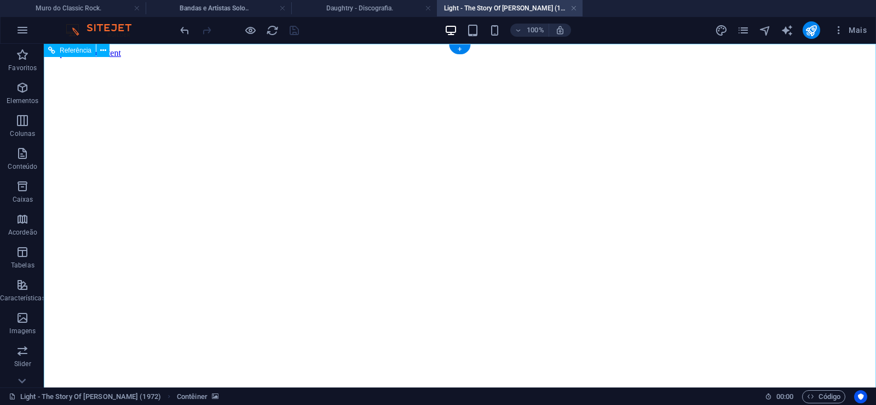
click at [89, 58] on figure at bounding box center [459, 58] width 823 height 0
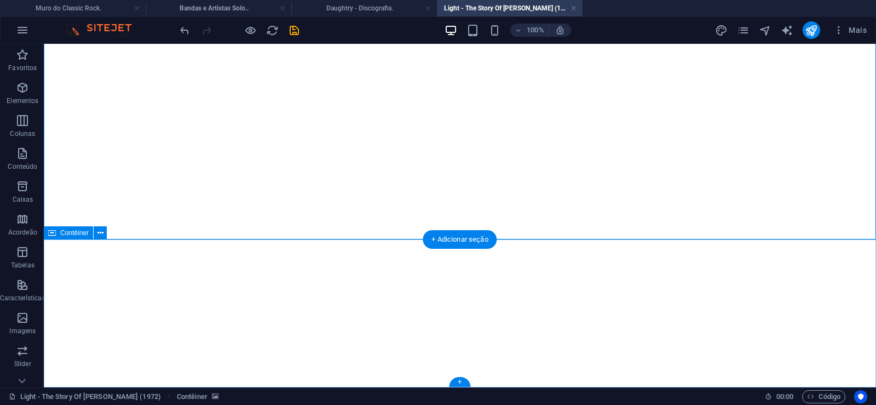
click div "Solte o conteúdo aqui ou Adicionar elementos Colar área de transferência"
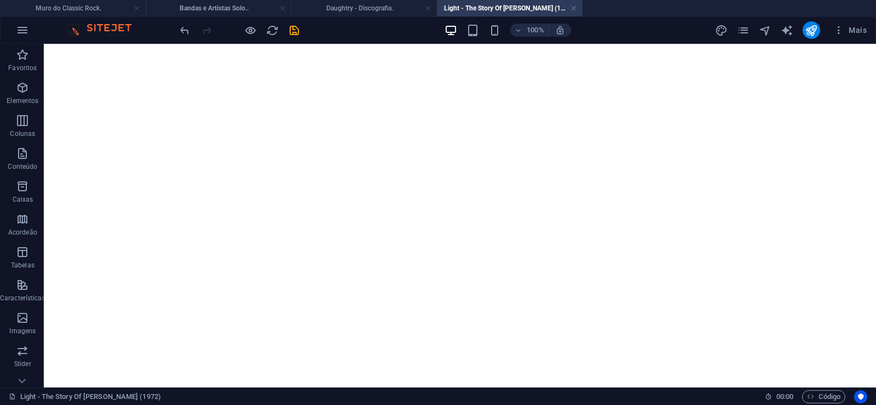
scroll to position [0, 0]
click figure
click div "Daughtry - Discografia."
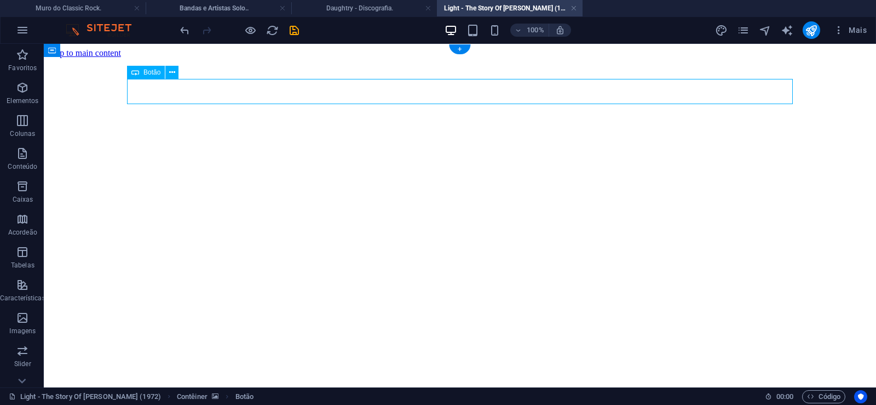
click div "Daughtry - Discografia."
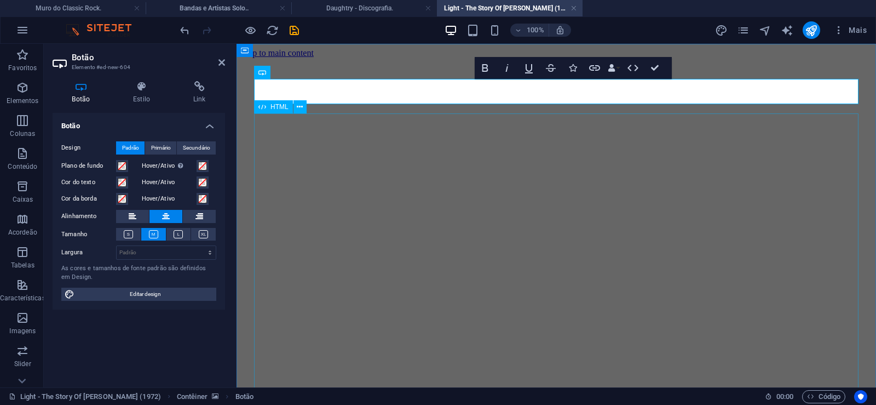
scroll to position [0, 10]
click div "Daughtry é [PERSON_NAME] norte-americana de rock liderada pelo ex-participante …"
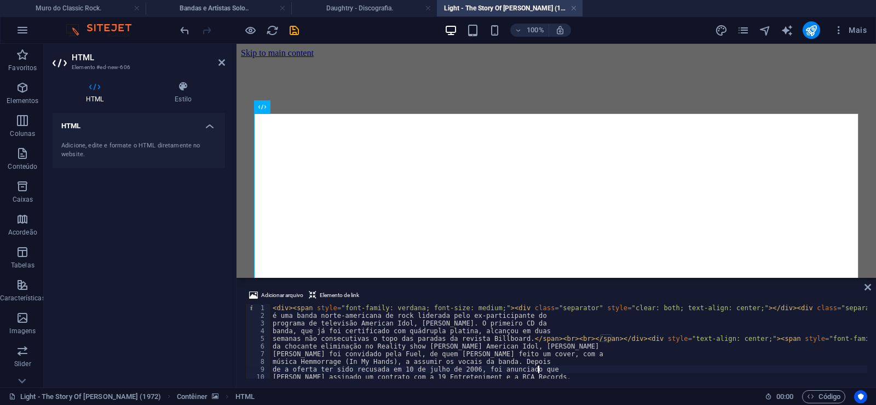
click at [570, 369] on div "<div><span style="font-family: verdana; font-size: medium;"><div class="separat…" at bounding box center [556, 341] width 622 height 74
type textarea "de a oferta ter sido recusada em 10 de julho de 2006, foi anunciado que"
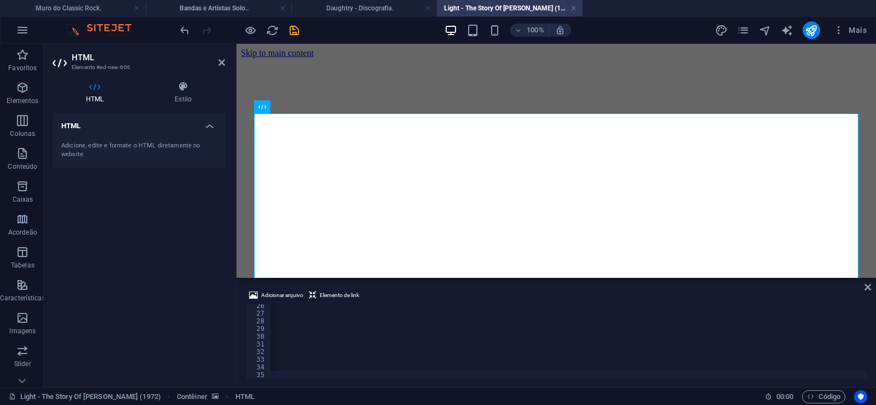
scroll to position [0, 36391]
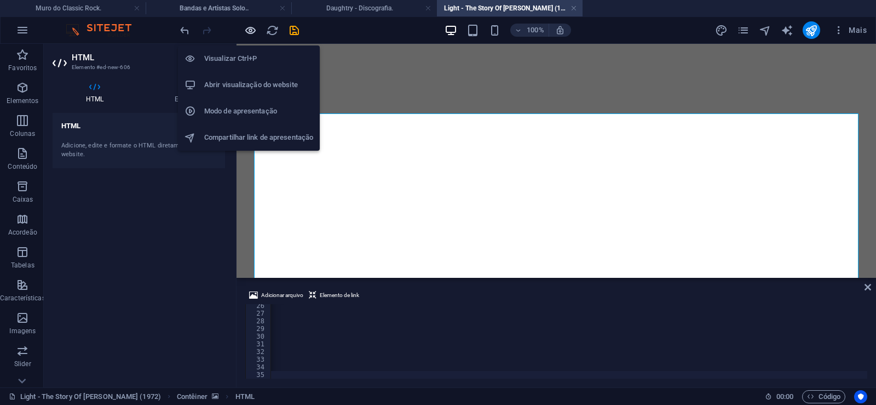
click at [251, 32] on icon "button" at bounding box center [250, 30] width 13 height 13
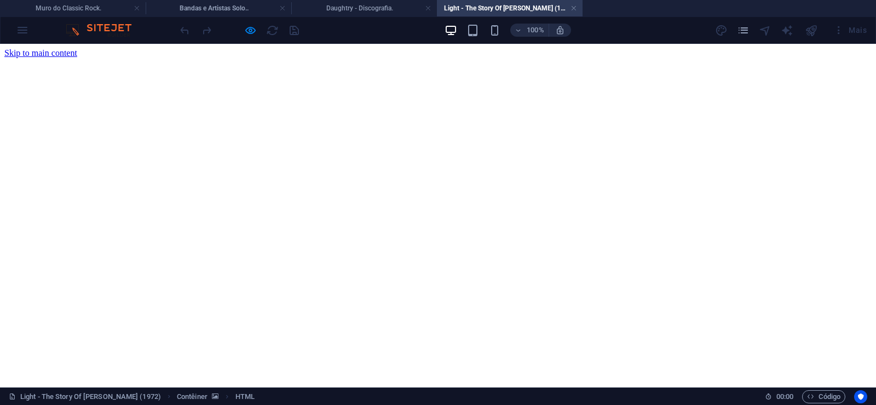
scroll to position [168, 0]
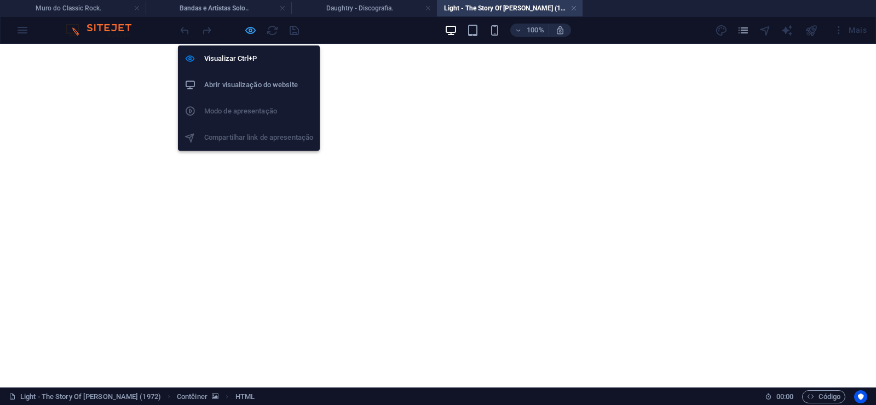
drag, startPoint x: 252, startPoint y: 31, endPoint x: 165, endPoint y: 139, distance: 138.3
click at [252, 31] on icon "button" at bounding box center [250, 30] width 13 height 13
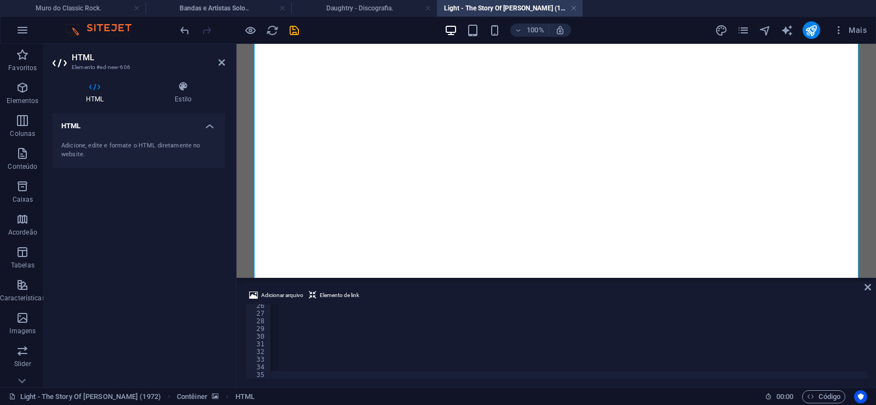
scroll to position [194, 0]
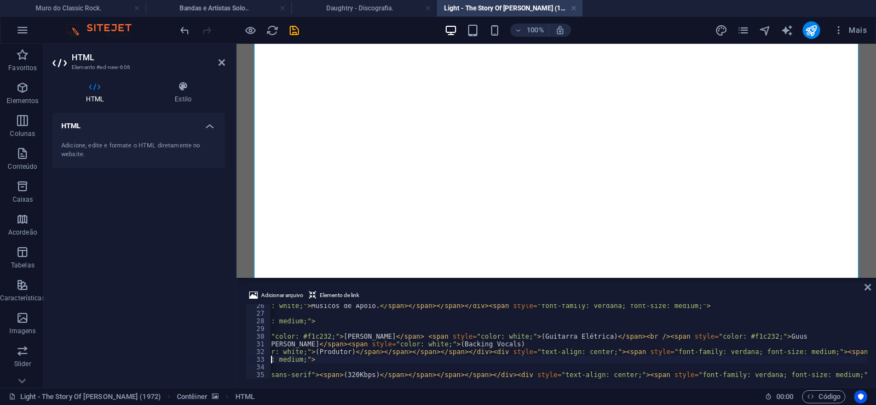
type textarea "<span style="font-family: verdana; font-size: medium;"><br /></span></div><span…"
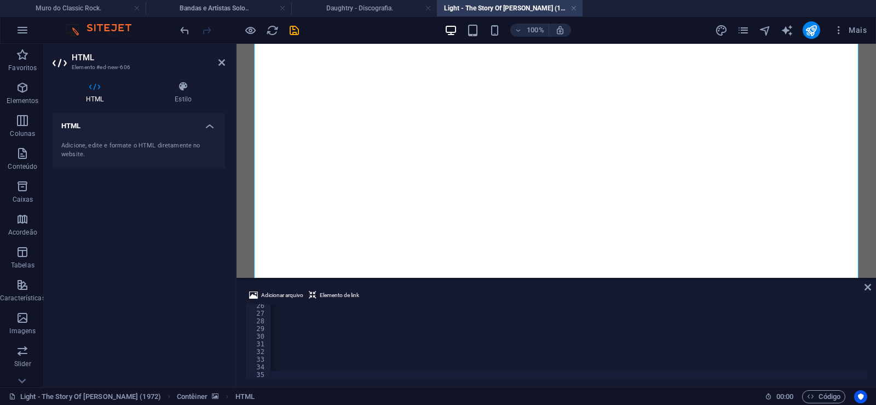
scroll to position [0, 36391]
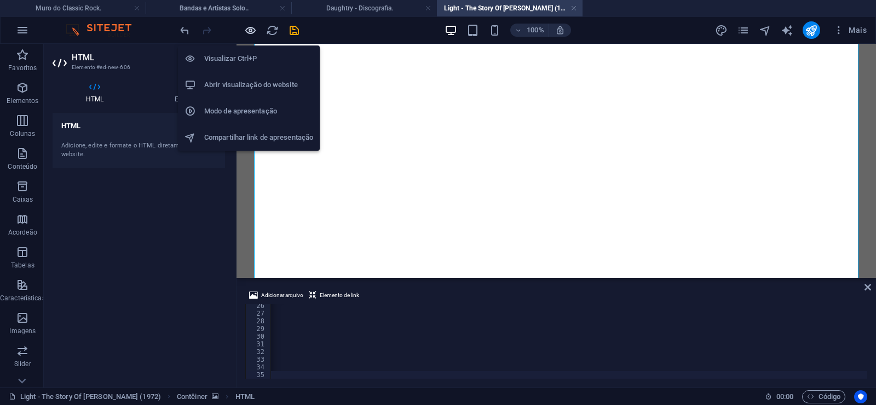
click at [249, 27] on icon "button" at bounding box center [250, 30] width 13 height 13
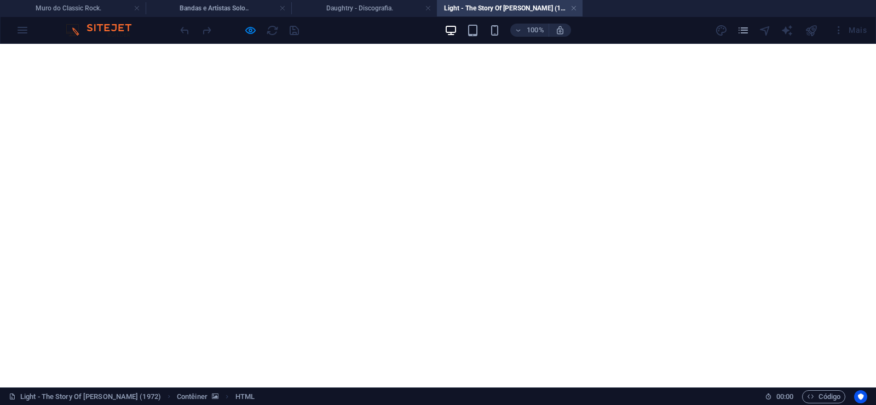
scroll to position [913, 0]
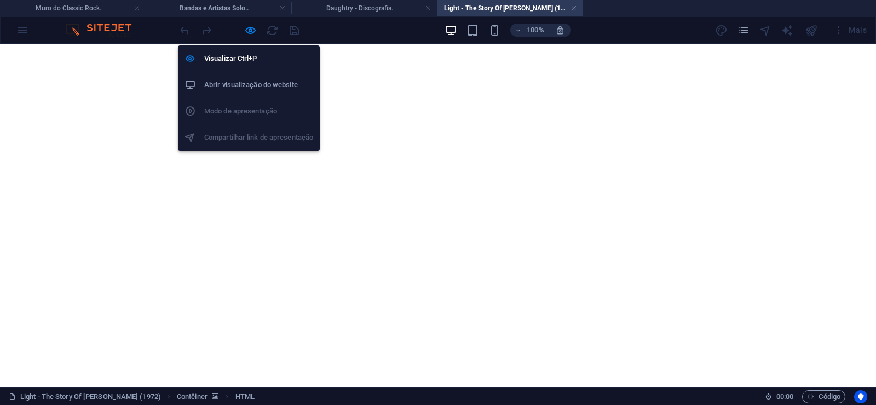
click at [250, 31] on icon "button" at bounding box center [250, 30] width 13 height 13
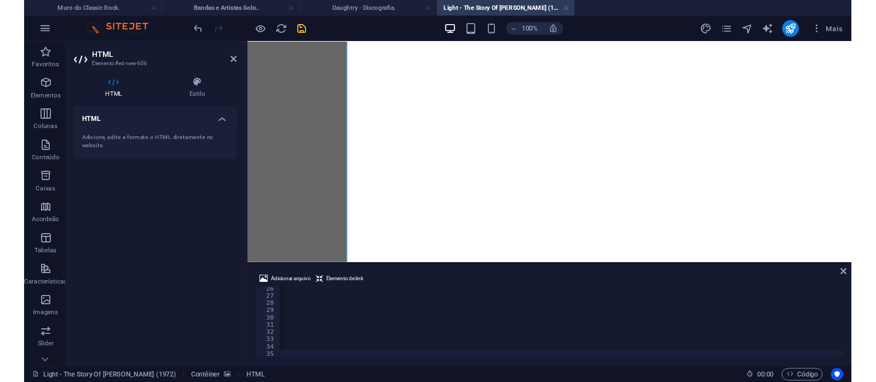
scroll to position [0, 36347]
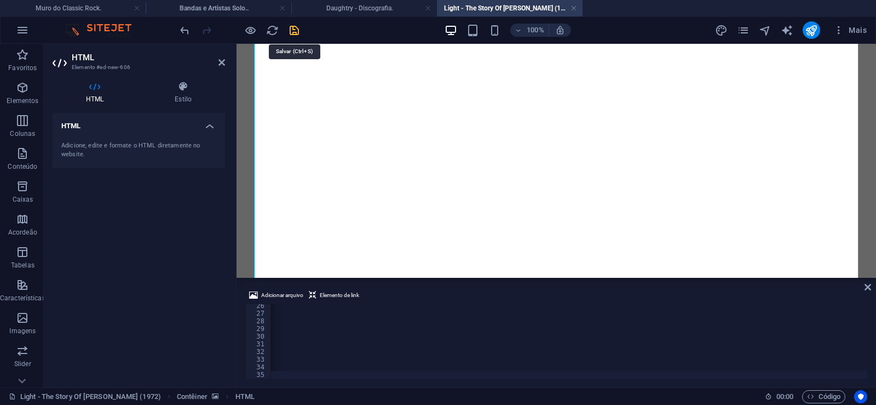
drag, startPoint x: 290, startPoint y: 29, endPoint x: 275, endPoint y: 26, distance: 15.0
click at [290, 29] on icon "save" at bounding box center [294, 30] width 13 height 13
click at [573, 10] on link at bounding box center [574, 8] width 7 height 10
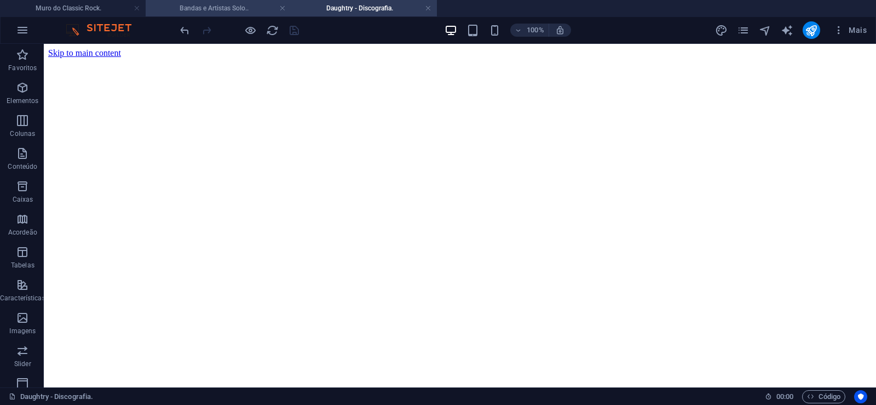
click at [224, 10] on h4 "Bandas e Artistas Solo.." at bounding box center [219, 8] width 146 height 12
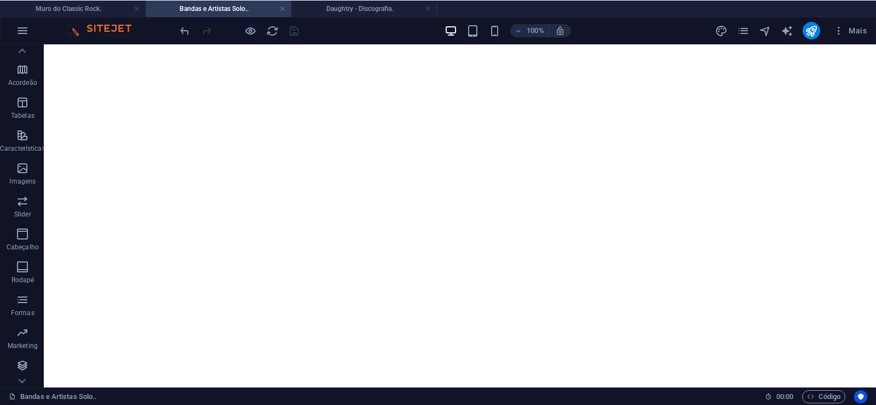
scroll to position [149, 0]
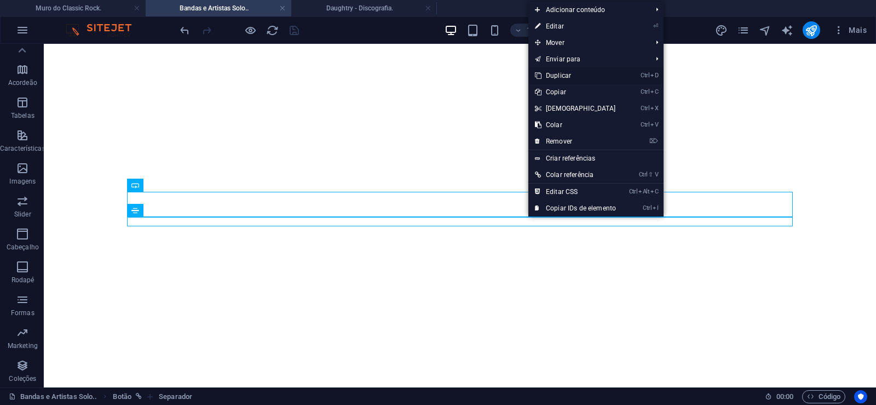
click at [567, 73] on link "Ctrl D Duplicar" at bounding box center [575, 75] width 94 height 16
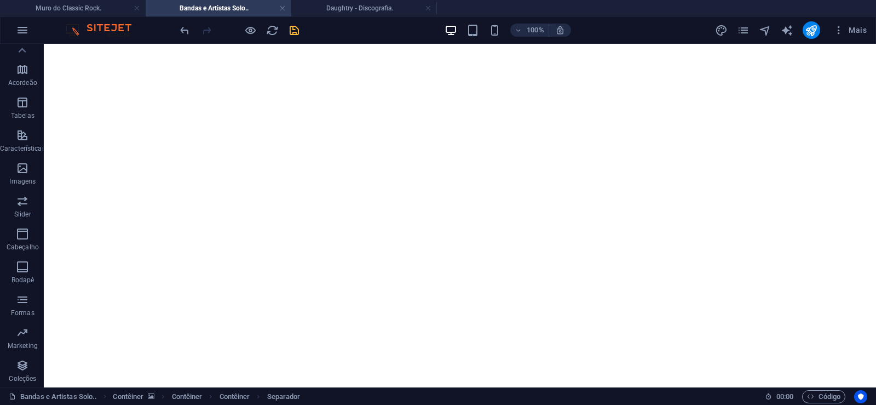
drag, startPoint x: 520, startPoint y: 247, endPoint x: 522, endPoint y: 229, distance: 18.1
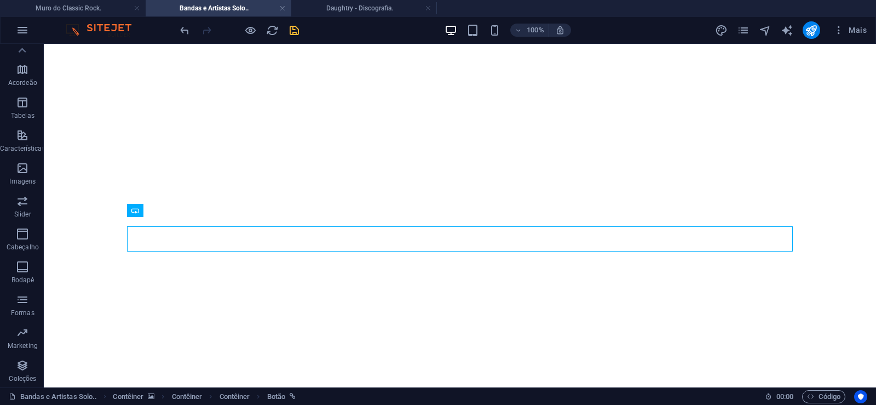
select select "px"
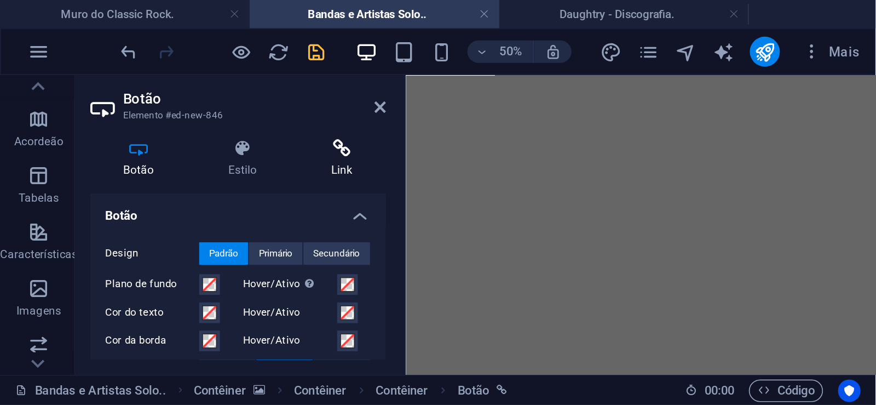
scroll to position [15030, 0]
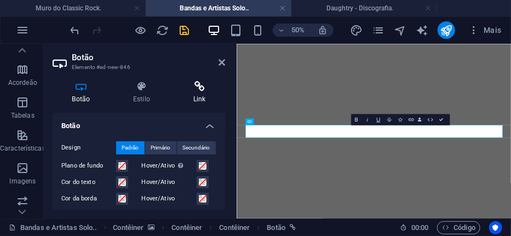
click at [197, 91] on icon at bounding box center [199, 86] width 51 height 11
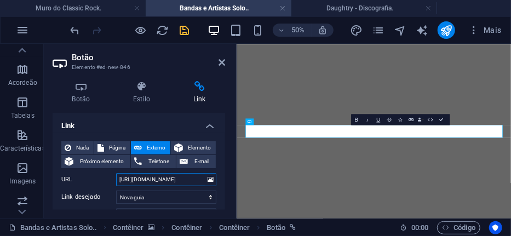
click at [163, 181] on input "[URL][DOMAIN_NAME]" at bounding box center [166, 179] width 100 height 13
drag, startPoint x: 162, startPoint y: 180, endPoint x: 175, endPoint y: 178, distance: 13.9
click at [175, 178] on input "[URL][DOMAIN_NAME]" at bounding box center [166, 179] width 100 height 13
paste input "ght"
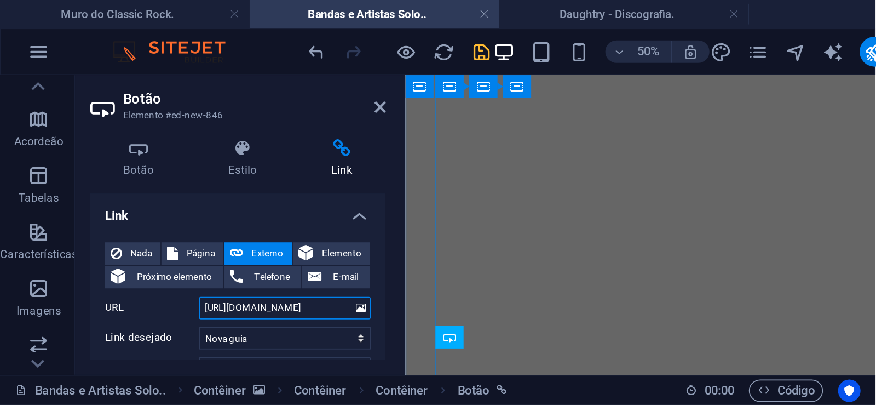
scroll to position [15071, 0]
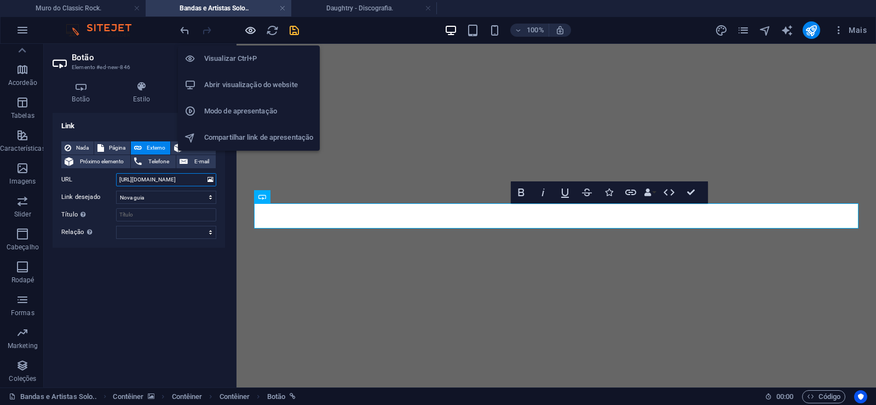
type input "[URL][DOMAIN_NAME]"
click at [251, 33] on icon "button" at bounding box center [250, 30] width 13 height 13
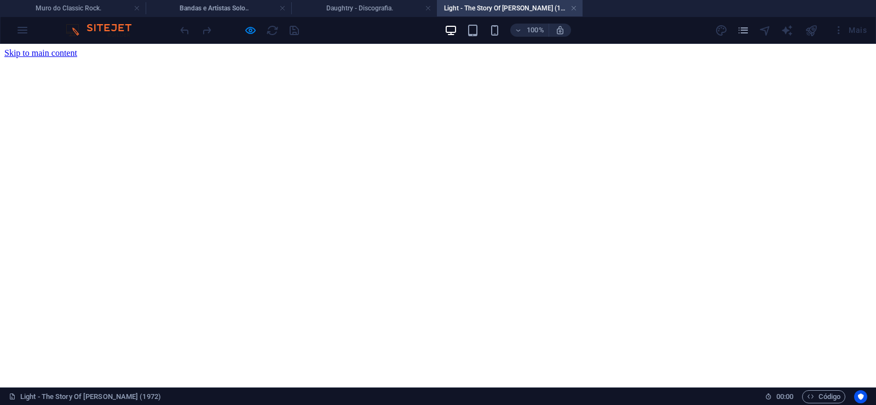
scroll to position [0, 0]
drag, startPoint x: 573, startPoint y: 9, endPoint x: 367, endPoint y: 37, distance: 207.2
click at [573, 9] on link at bounding box center [574, 8] width 7 height 10
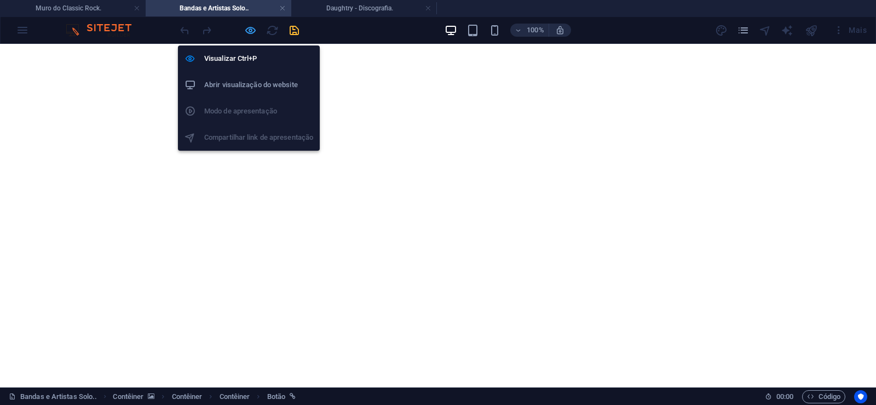
click at [252, 28] on icon "button" at bounding box center [250, 30] width 13 height 13
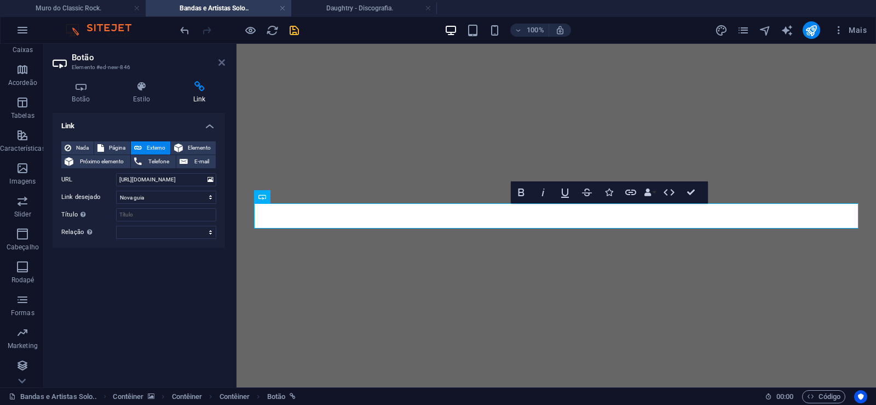
click at [222, 63] on icon at bounding box center [221, 62] width 7 height 9
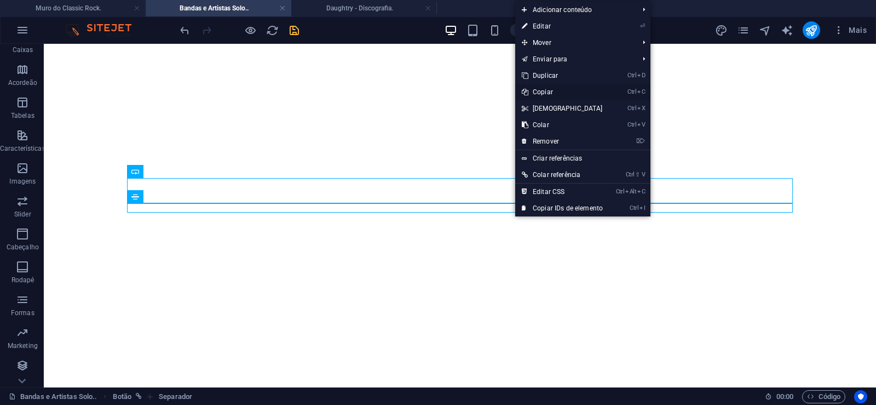
click at [549, 93] on link "Ctrl C Copiar" at bounding box center [562, 92] width 94 height 16
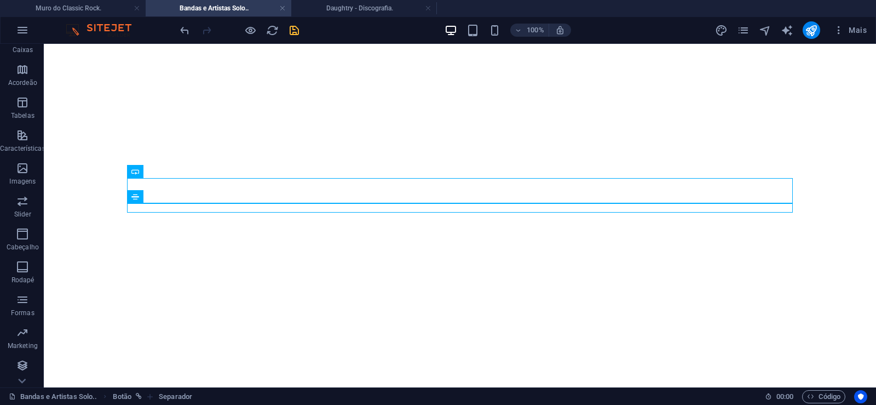
scroll to position [14746, 0]
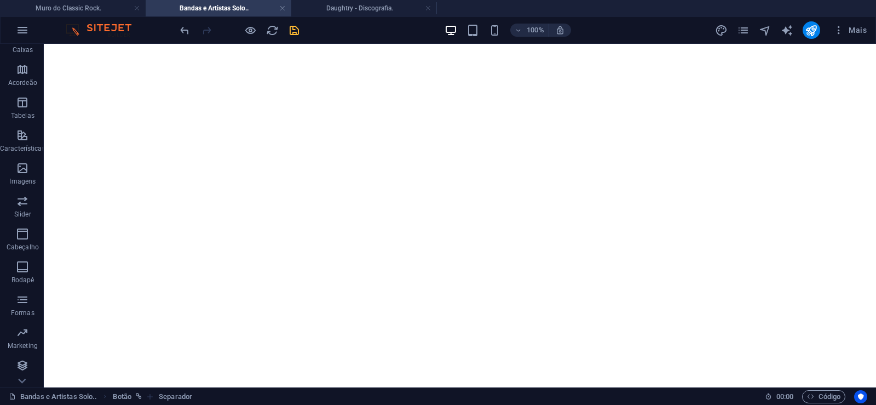
drag, startPoint x: 870, startPoint y: 215, endPoint x: 919, endPoint y: 78, distance: 145.0
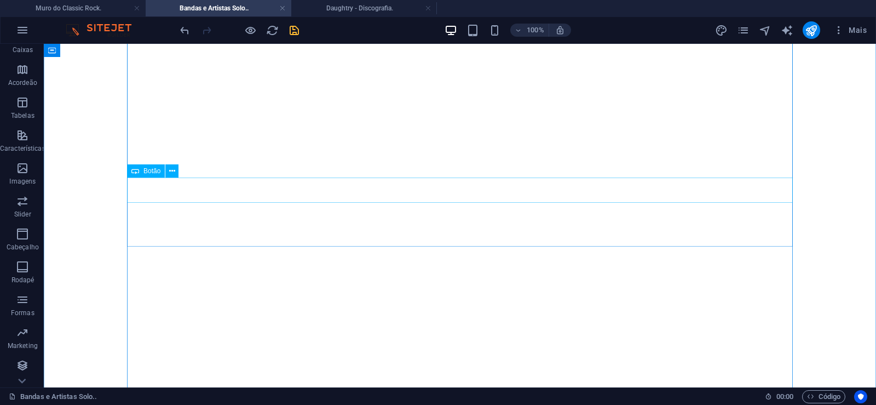
scroll to position [168, 0]
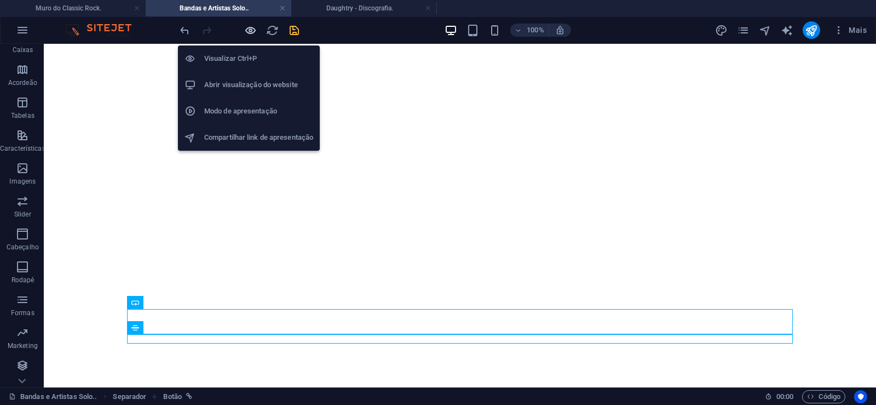
click at [251, 28] on icon "button" at bounding box center [250, 30] width 13 height 13
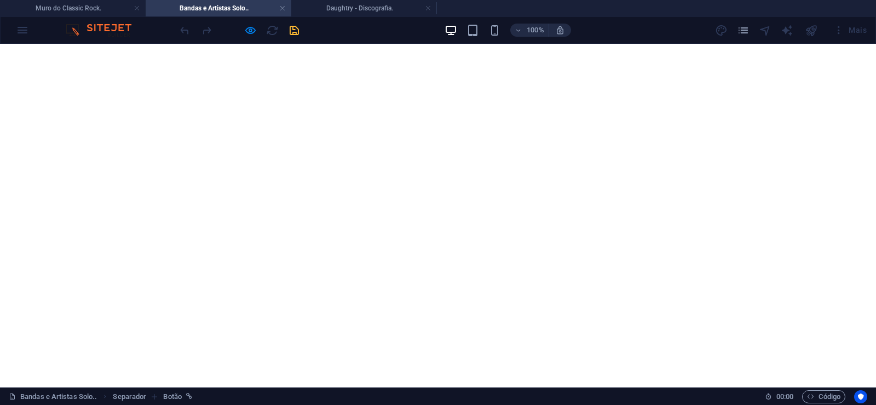
scroll to position [391, 0]
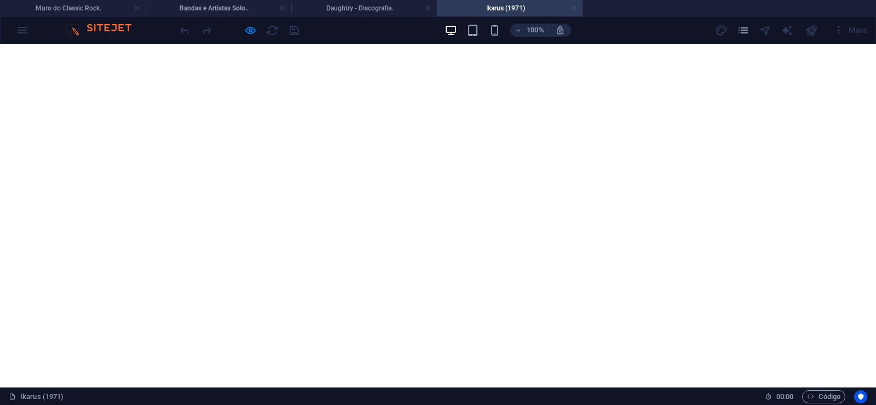
click at [575, 7] on link at bounding box center [574, 8] width 7 height 10
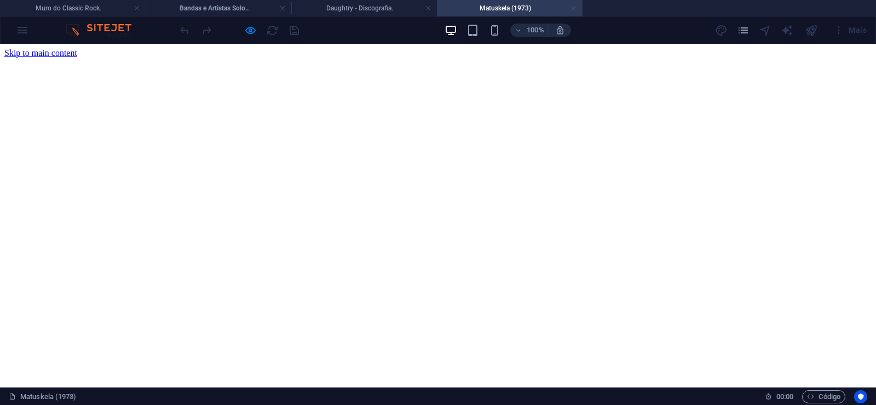
click at [575, 9] on link at bounding box center [574, 8] width 7 height 10
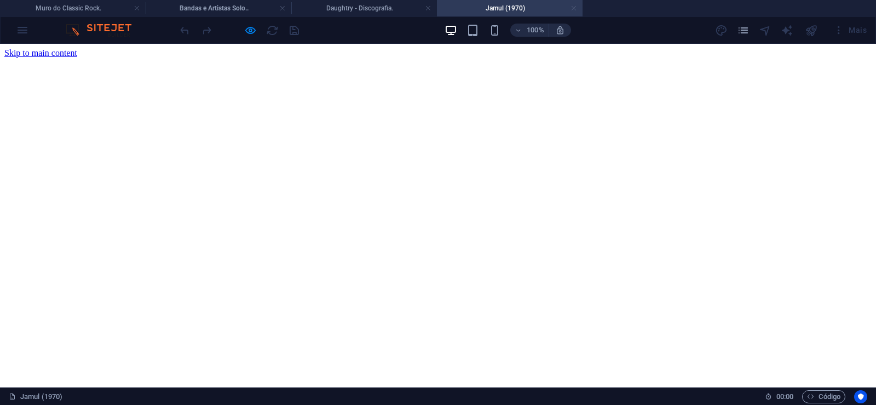
scroll to position [0, 0]
click at [575, 10] on link at bounding box center [574, 8] width 7 height 10
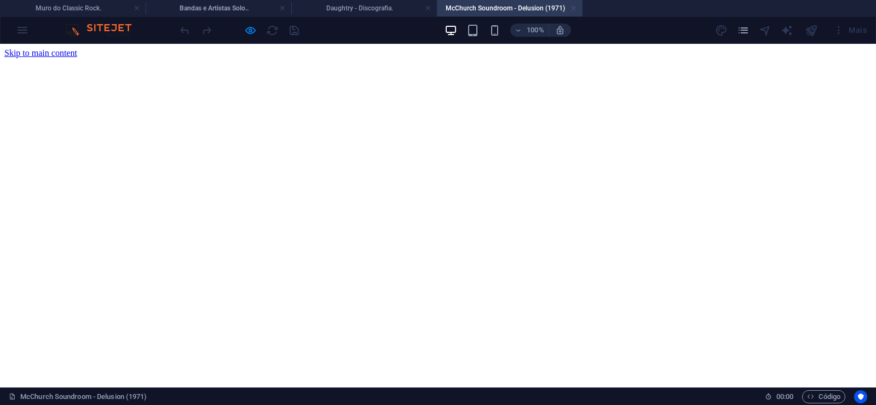
click at [574, 9] on link at bounding box center [574, 8] width 7 height 10
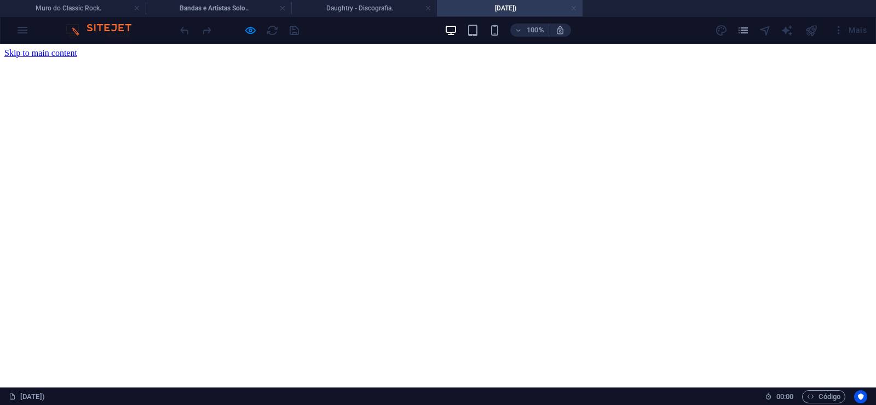
click at [576, 8] on link at bounding box center [574, 8] width 7 height 10
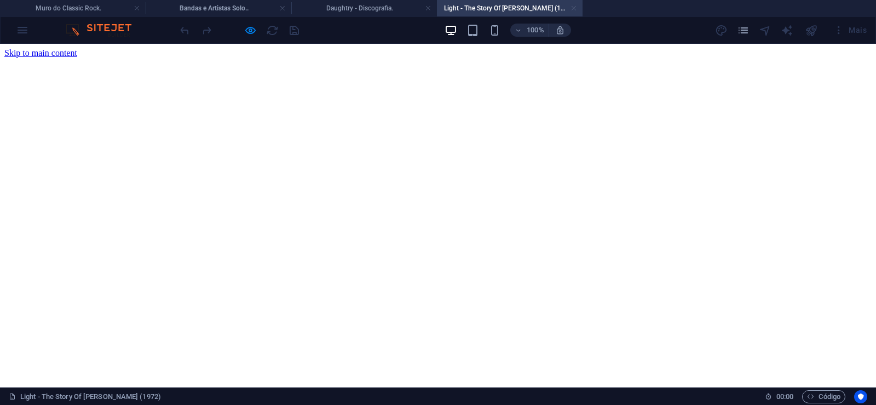
click at [575, 13] on link at bounding box center [574, 8] width 7 height 10
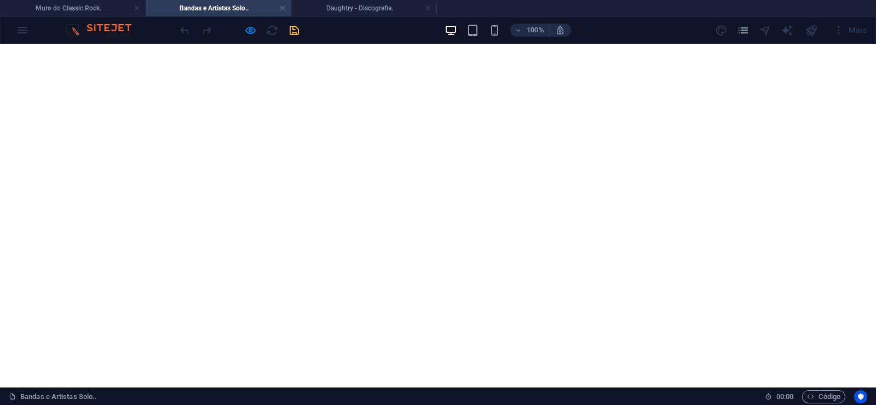
scroll to position [391, 0]
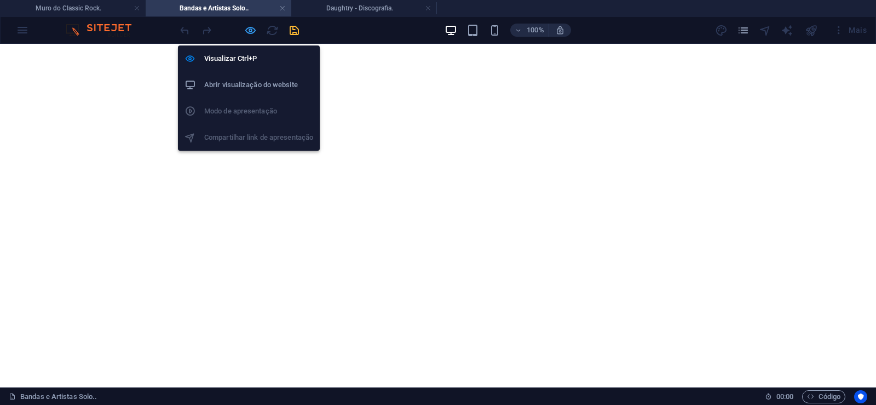
drag, startPoint x: 249, startPoint y: 26, endPoint x: 246, endPoint y: 119, distance: 93.1
click at [249, 26] on icon "button" at bounding box center [250, 30] width 13 height 13
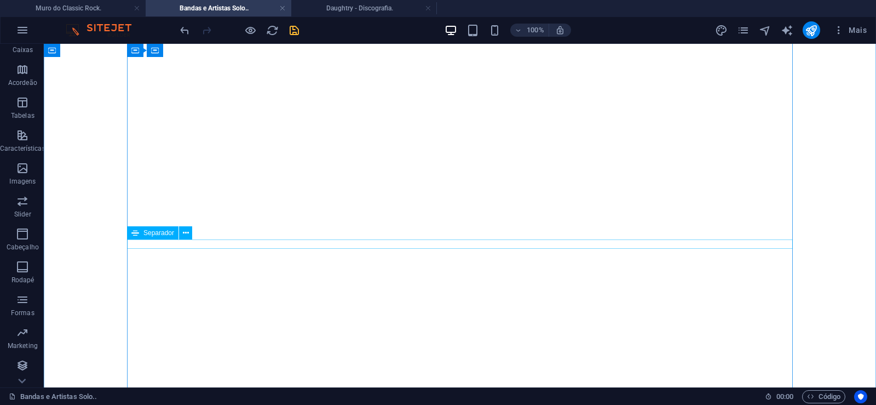
scroll to position [1005, 0]
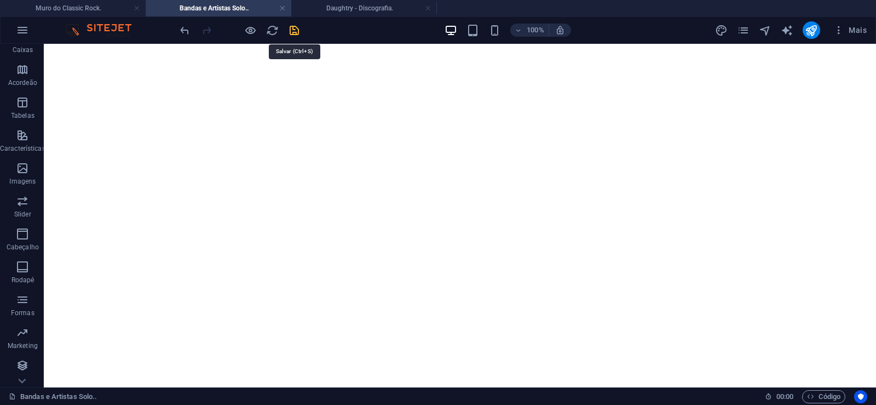
click at [294, 34] on icon "save" at bounding box center [294, 30] width 13 height 13
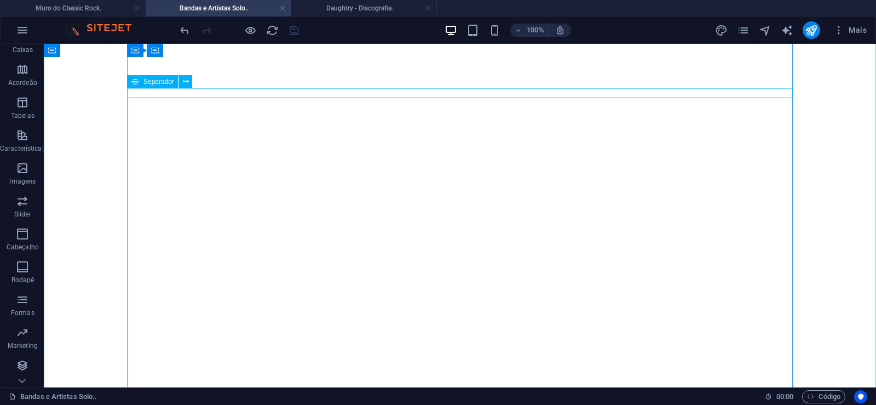
scroll to position [335, 0]
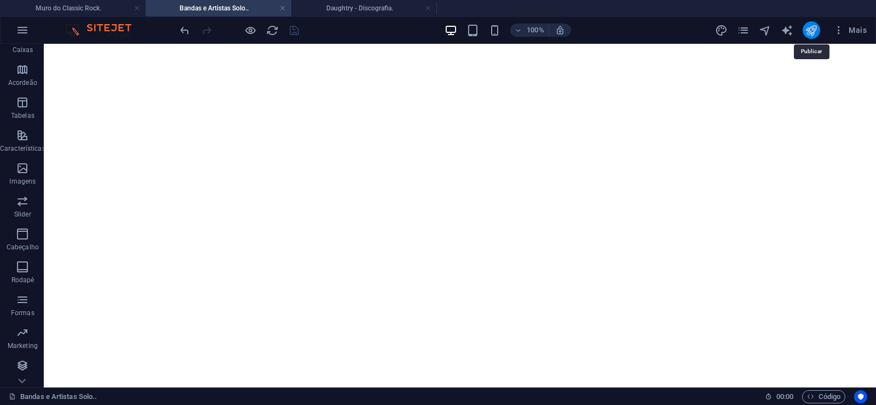
click at [815, 28] on icon "publish" at bounding box center [811, 30] width 13 height 13
